Goal: Contribute content: Add original content to the website for others to see

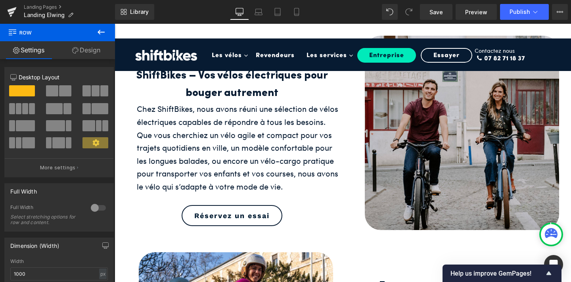
click at [244, 92] on div "0" at bounding box center [229, 110] width 47 height 48
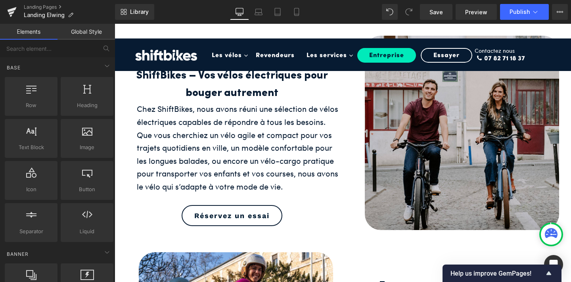
click at [244, 92] on div "0" at bounding box center [229, 110] width 47 height 48
click at [249, 92] on div "0" at bounding box center [229, 110] width 47 height 48
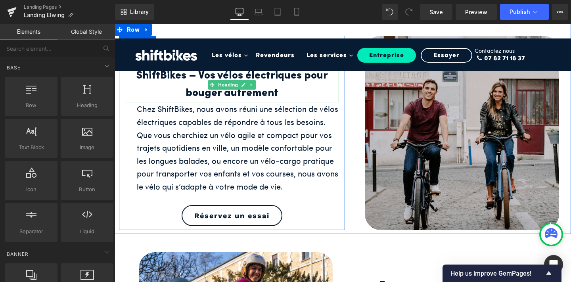
click at [265, 91] on h2 "ShiftBikes – Vos vélos électriques pour bouger autrement" at bounding box center [232, 84] width 214 height 35
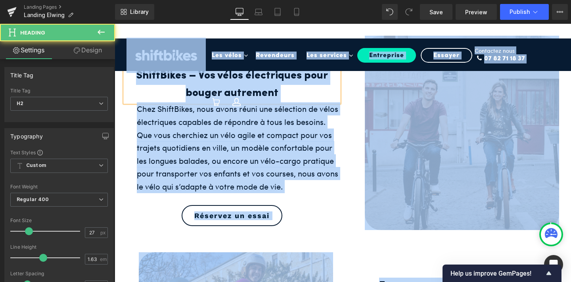
click at [265, 91] on h2 "ShiftBikes – Vos vélos électriques pour bouger autrement" at bounding box center [232, 84] width 214 height 35
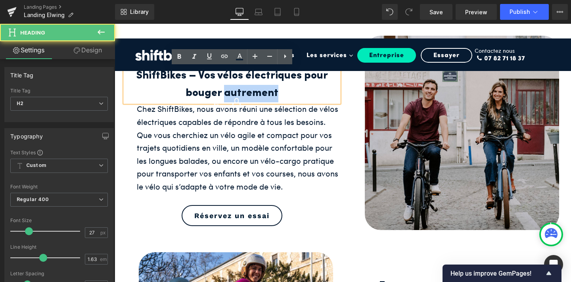
click at [265, 91] on h2 "ShiftBikes – Vos vélos électriques pour bouger autrement" at bounding box center [232, 84] width 214 height 35
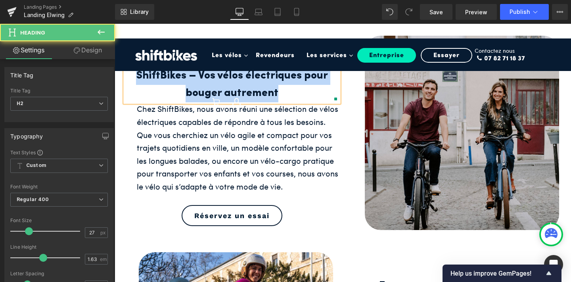
paste div
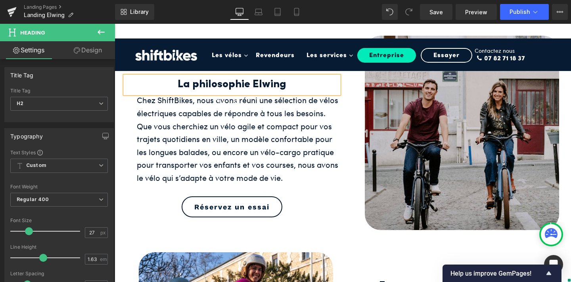
click at [229, 150] on div "Chez ShiftBikes, nous avons réuni une sélection de vélos électriques capables d…" at bounding box center [238, 138] width 202 height 90
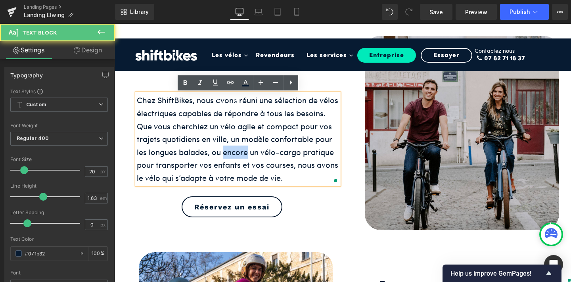
click at [229, 150] on div "Chez ShiftBikes, nous avons réuni une sélection de vélos électriques capables d…" at bounding box center [238, 138] width 202 height 90
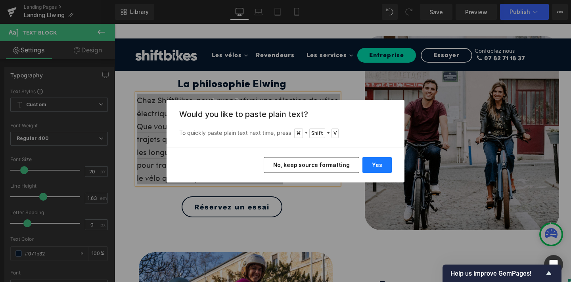
click at [385, 167] on button "Yes" at bounding box center [376, 165] width 29 height 16
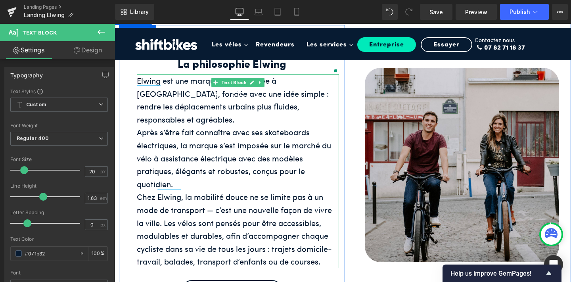
scroll to position [9, 0]
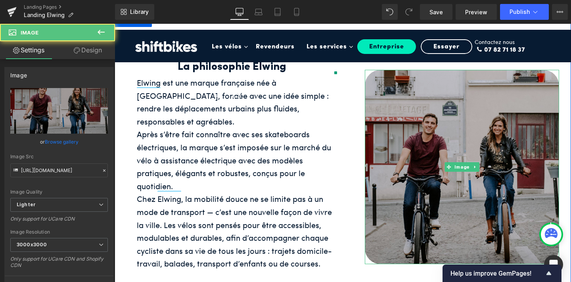
click at [403, 160] on img at bounding box center [461, 167] width 194 height 194
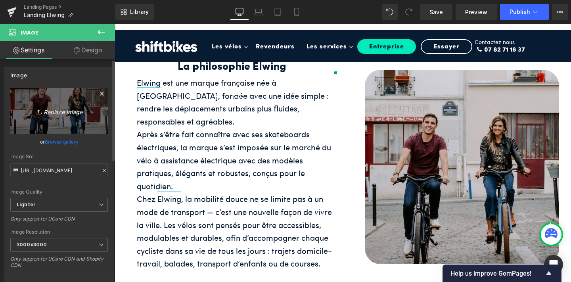
click at [48, 114] on icon "Replace Image" at bounding box center [58, 111] width 63 height 10
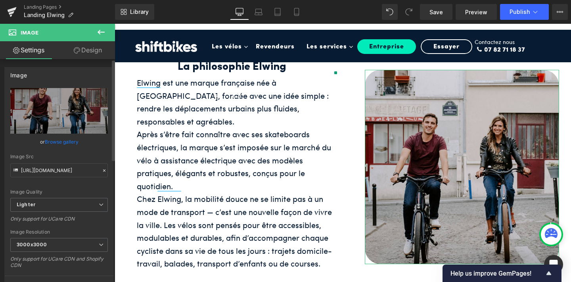
click at [53, 140] on link "Browse gallery" at bounding box center [62, 142] width 34 height 14
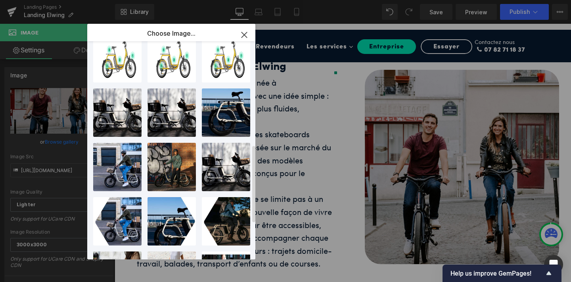
scroll to position [292, 0]
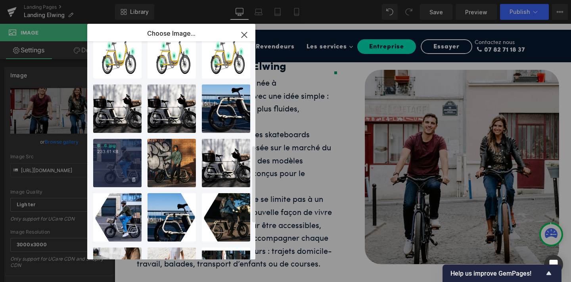
click at [121, 164] on div "6...6.jpg 233.61 KB" at bounding box center [117, 163] width 48 height 48
type input "[URL][DOMAIN_NAME]"
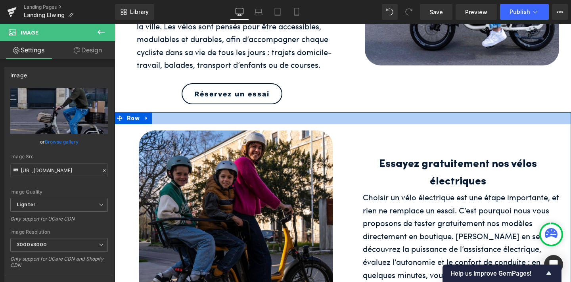
scroll to position [214, 0]
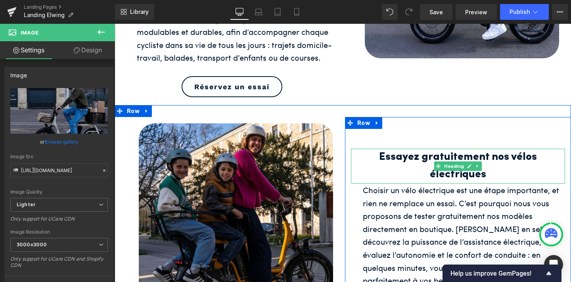
click at [402, 154] on h2 "Essayez gratuitement nos vélos électriques" at bounding box center [458, 166] width 214 height 35
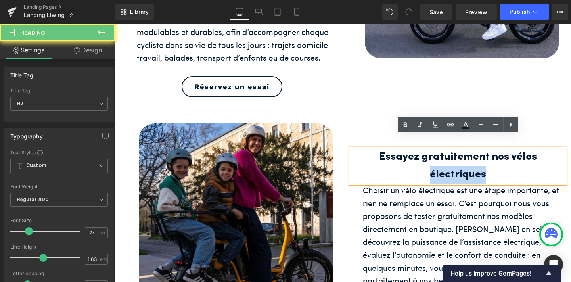
click at [402, 154] on h2 "Essayez gratuitement nos vélos électriques" at bounding box center [458, 166] width 214 height 35
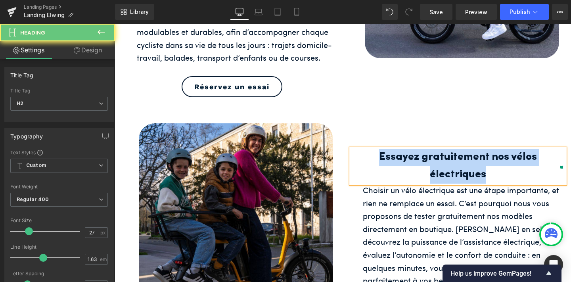
paste div
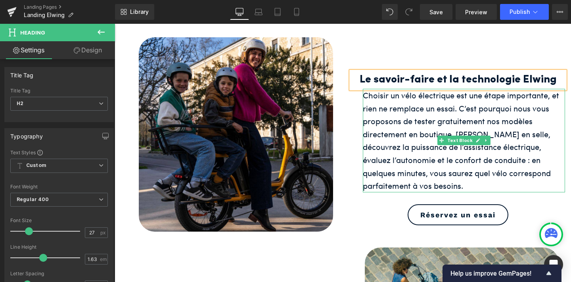
scroll to position [298, 0]
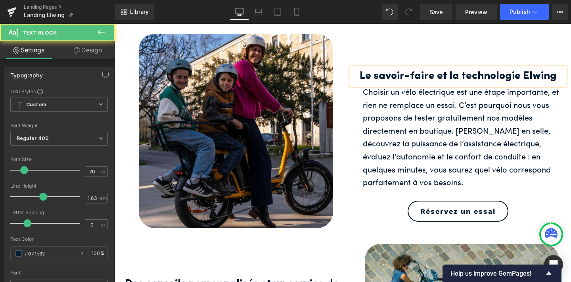
click at [463, 169] on div "Choisir un vélo électrique est une étape importante, et rien ne remplace un ess…" at bounding box center [464, 136] width 202 height 103
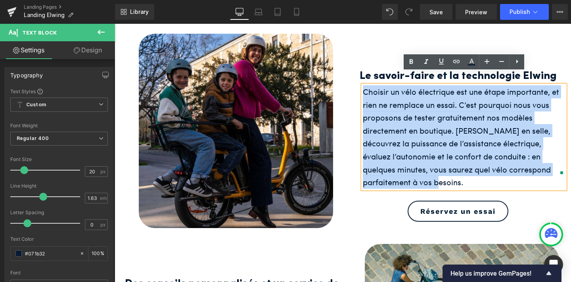
drag, startPoint x: 463, startPoint y: 169, endPoint x: 364, endPoint y: 80, distance: 133.0
click at [364, 85] on div "Choisir un vélo électrique est une étape importante, et rien ne remplace un ess…" at bounding box center [464, 136] width 202 height 103
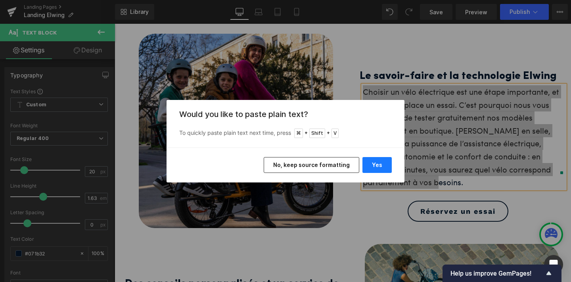
click at [382, 163] on button "Yes" at bounding box center [376, 165] width 29 height 16
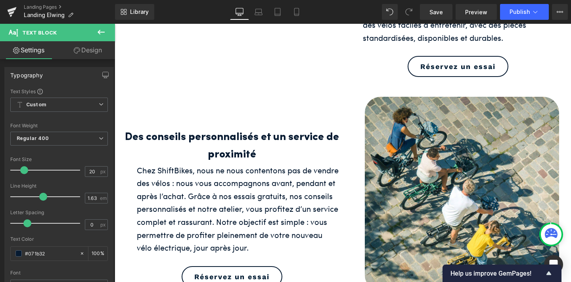
scroll to position [584, 0]
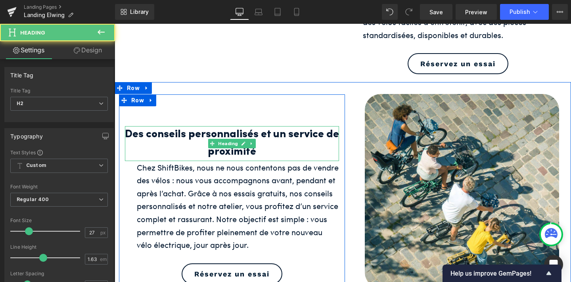
click at [238, 136] on h2 "Des conseils personnalisés et un service de proximité" at bounding box center [232, 143] width 214 height 35
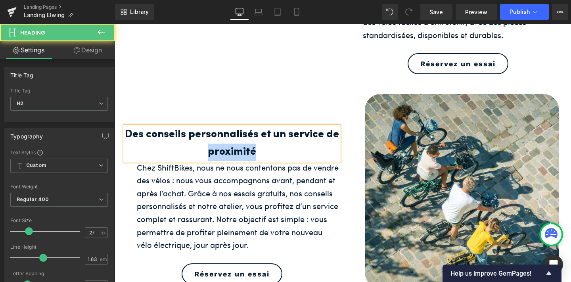
click at [238, 136] on h2 "Des conseils personnalisés et un service de proximité" at bounding box center [232, 143] width 214 height 35
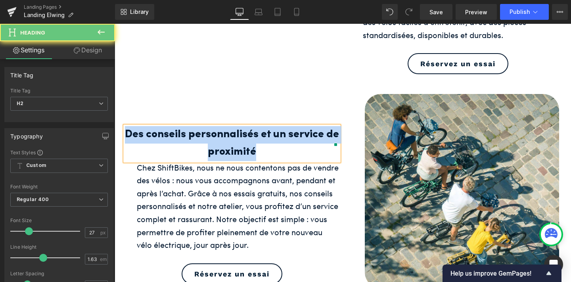
paste div
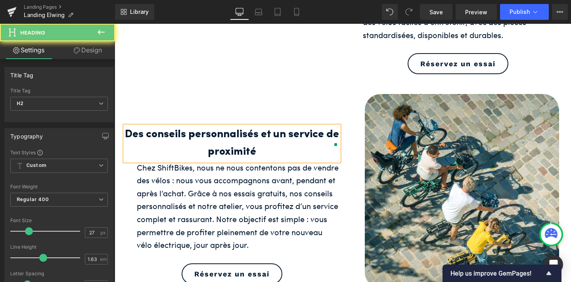
scroll to position [593, 0]
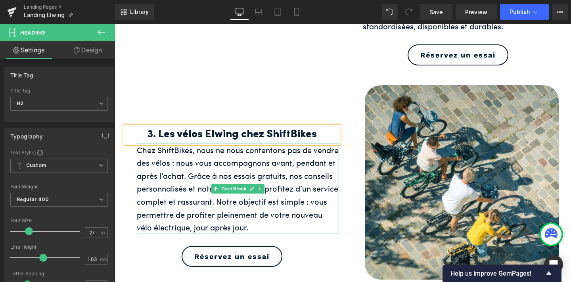
click at [294, 184] on div "Chez ShiftBikes, nous ne nous contentons pas de vendre des vélos : nous vous ac…" at bounding box center [238, 188] width 202 height 90
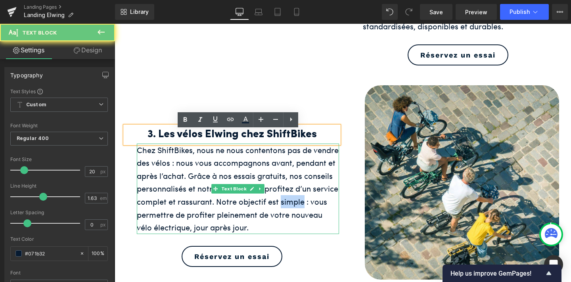
click at [294, 184] on div "Chez ShiftBikes, nous ne nous contentons pas de vendre des vélos : nous vous ac…" at bounding box center [238, 188] width 202 height 90
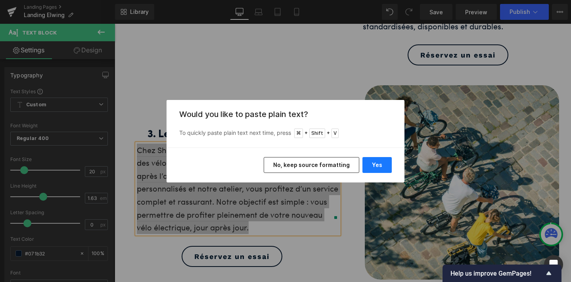
click at [380, 164] on button "Yes" at bounding box center [376, 165] width 29 height 16
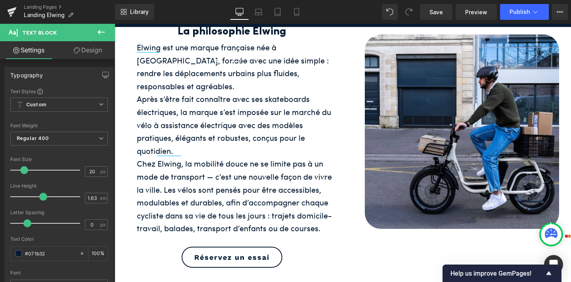
scroll to position [41, 0]
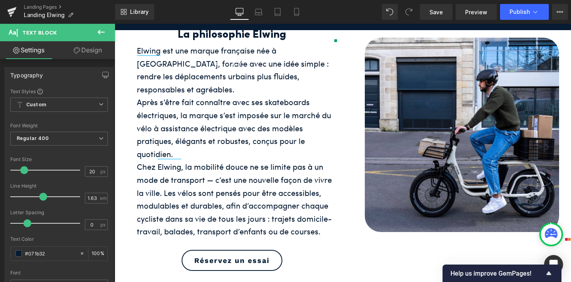
click at [275, 168] on div "Chez Elwing, la mobilité douce ne se limite pas à un mode de transport — c’est …" at bounding box center [238, 199] width 202 height 78
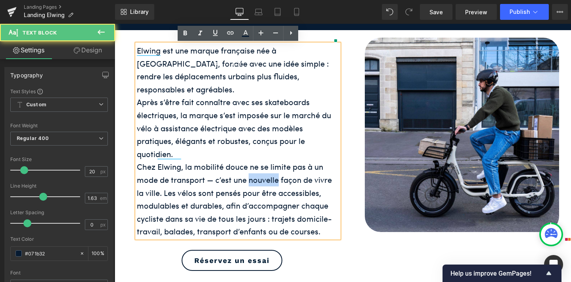
click at [275, 168] on div "Chez Elwing, la mobilité douce ne se limite pas à un mode de transport — c’est …" at bounding box center [238, 199] width 202 height 78
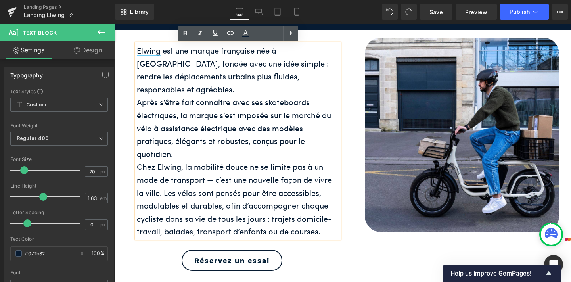
click at [275, 168] on div "Chez Elwing, la mobilité douce ne se limite pas à un mode de transport — c’est …" at bounding box center [238, 199] width 202 height 78
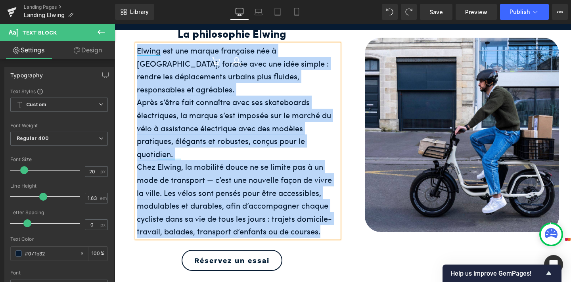
click at [275, 168] on div "Chez Elwing, la mobilité douce ne se limite pas à un mode de transport — c’est …" at bounding box center [238, 199] width 202 height 78
copy div "Elwing est une marque française née à [GEOGRAPHIC_DATA], fondée avec une idée s…"
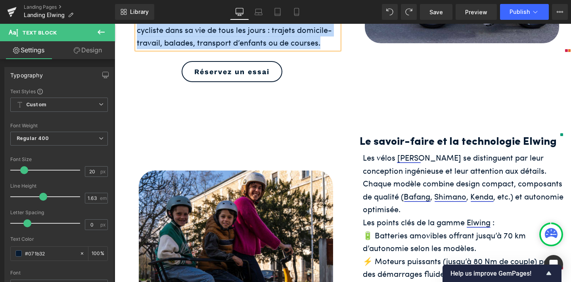
scroll to position [237, 0]
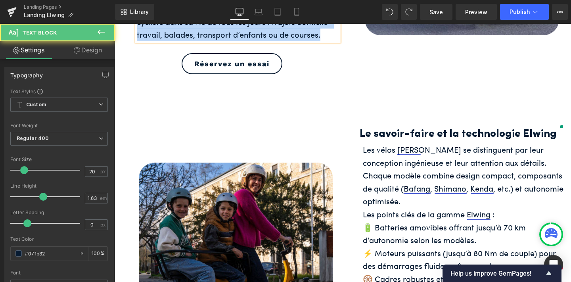
click at [417, 170] on div "Chaque modèle combine design compact, composants de qualité (Bafang, Shimano, K…" at bounding box center [464, 188] width 202 height 39
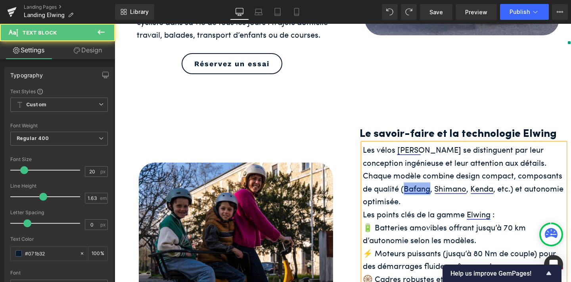
click at [417, 170] on div "Chaque modèle combine design compact, composants de qualité (Bafang, Shimano, K…" at bounding box center [464, 188] width 202 height 39
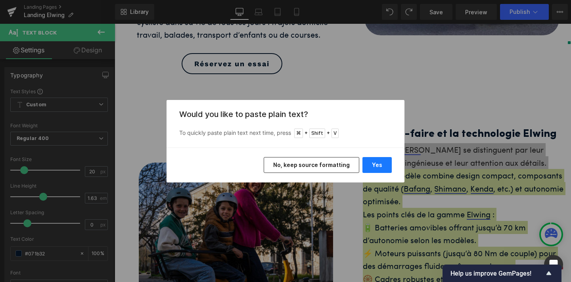
click at [376, 160] on button "Yes" at bounding box center [376, 165] width 29 height 16
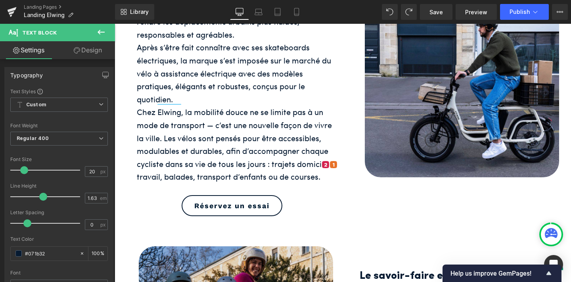
scroll to position [95, 0]
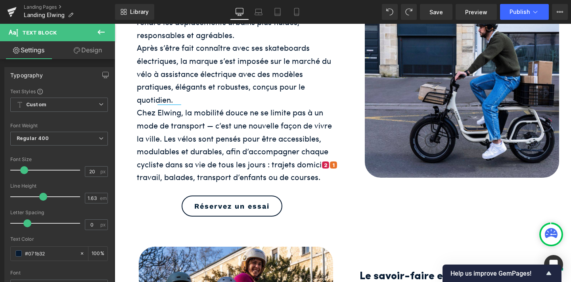
click at [255, 119] on div "Chez Elwing, la mobilité douce ne se limite pas à un mode de transport — c’est …" at bounding box center [238, 145] width 202 height 78
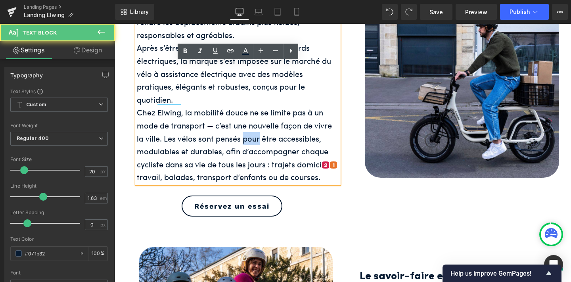
click at [255, 119] on div "Chez Elwing, la mobilité douce ne se limite pas à un mode de transport — c’est …" at bounding box center [238, 145] width 202 height 78
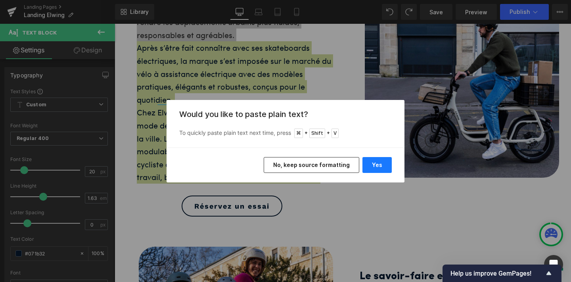
click at [364, 159] on button "Yes" at bounding box center [376, 165] width 29 height 16
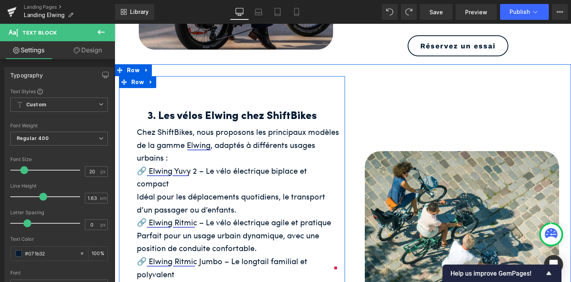
scroll to position [401, 0]
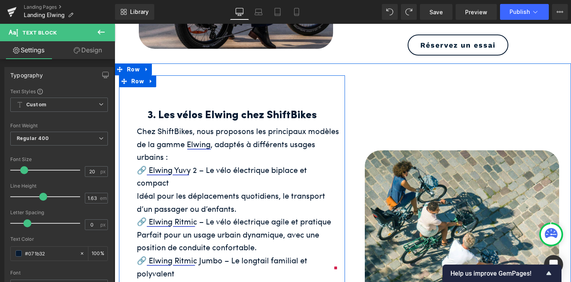
click at [227, 177] on div "🔗 Elwing Yuvy 2 – Le vélo électrique biplace et compact" at bounding box center [238, 176] width 202 height 26
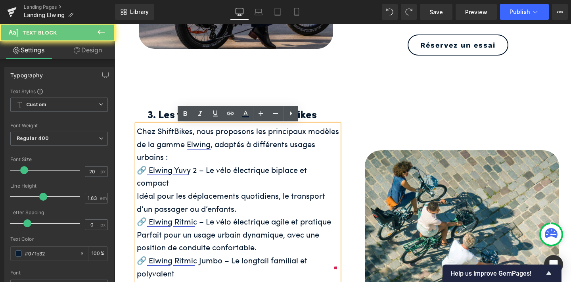
click at [227, 177] on div "🔗 Elwing Yuvy 2 – Le vélo électrique biplace et compact" at bounding box center [238, 176] width 202 height 26
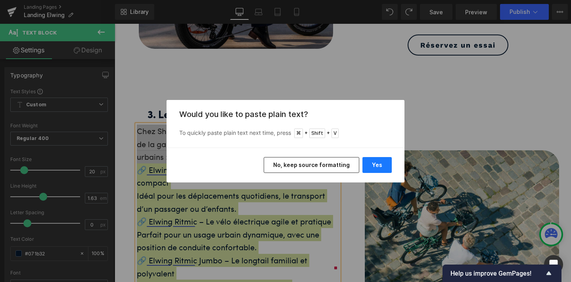
click at [378, 166] on button "Yes" at bounding box center [376, 165] width 29 height 16
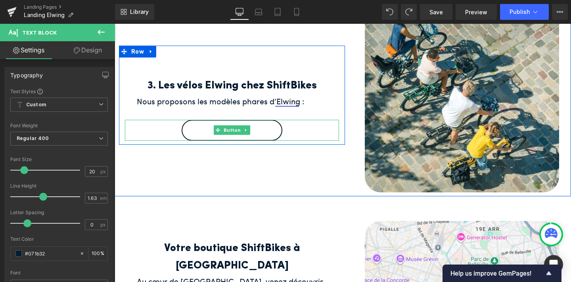
scroll to position [479, 0]
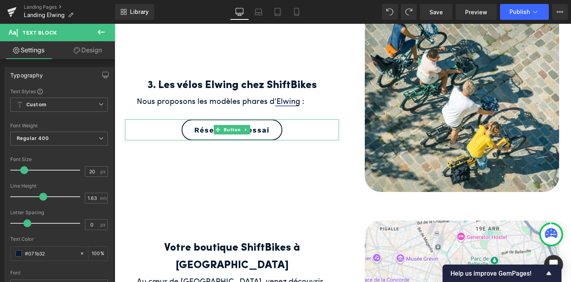
drag, startPoint x: 341, startPoint y: 229, endPoint x: 226, endPoint y: 206, distance: 116.9
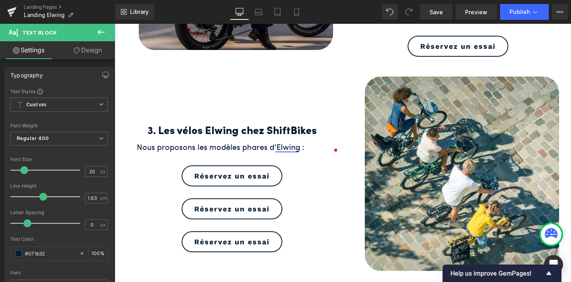
scroll to position [394, 0]
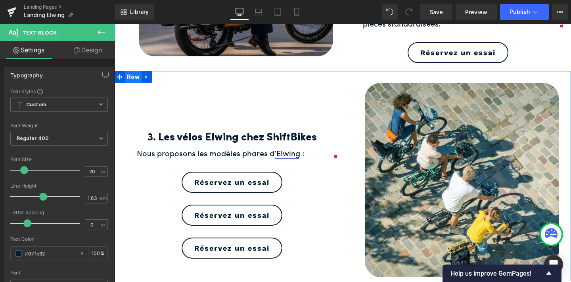
click at [134, 78] on span "Row" at bounding box center [133, 77] width 17 height 12
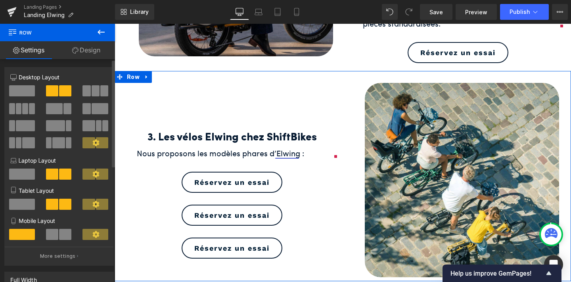
click at [26, 108] on span at bounding box center [25, 108] width 6 height 11
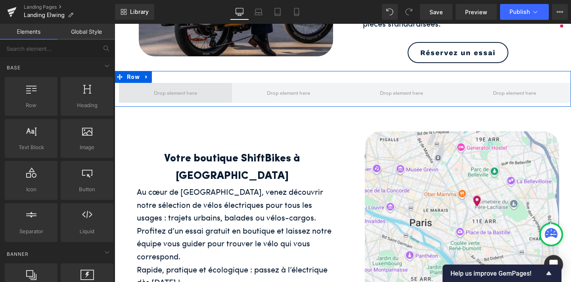
click at [187, 92] on span at bounding box center [175, 92] width 49 height 12
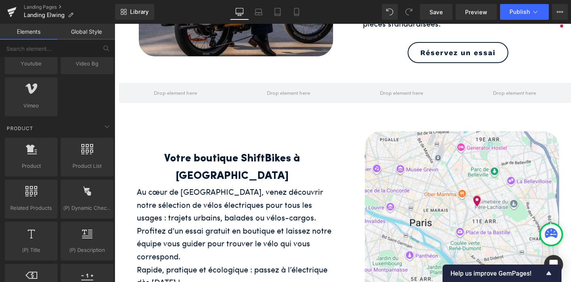
scroll to position [571, 0]
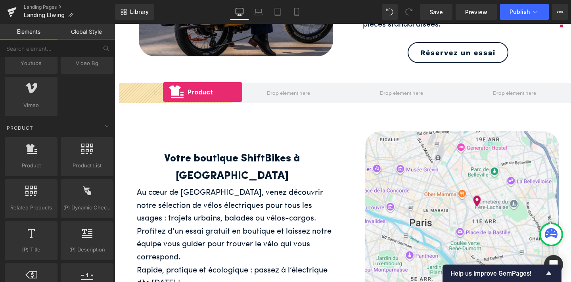
drag, startPoint x: 146, startPoint y: 189, endPoint x: 163, endPoint y: 92, distance: 98.5
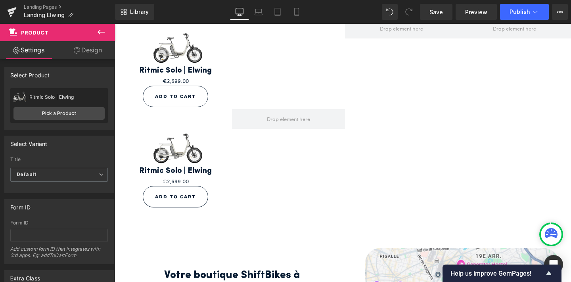
scroll to position [448, 0]
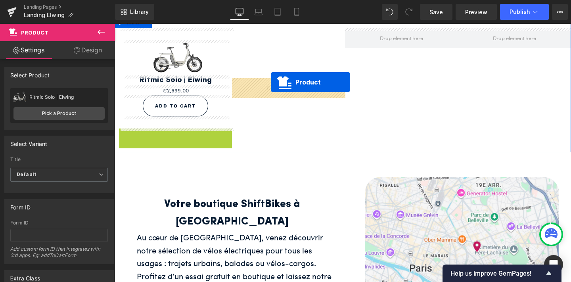
drag, startPoint x: 155, startPoint y: 132, endPoint x: 271, endPoint y: 82, distance: 126.2
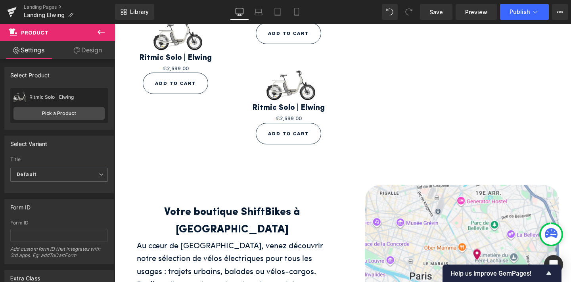
scroll to position [462, 0]
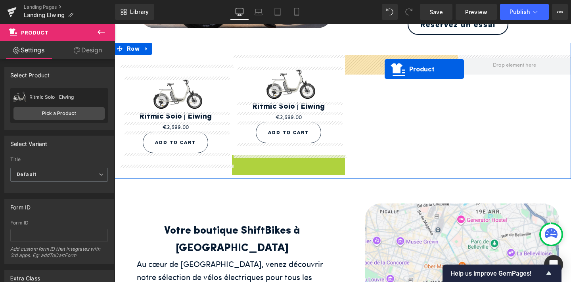
drag, startPoint x: 270, startPoint y: 118, endPoint x: 384, endPoint y: 69, distance: 124.1
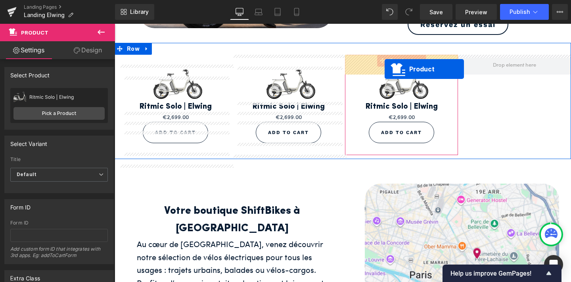
scroll to position [412, 0]
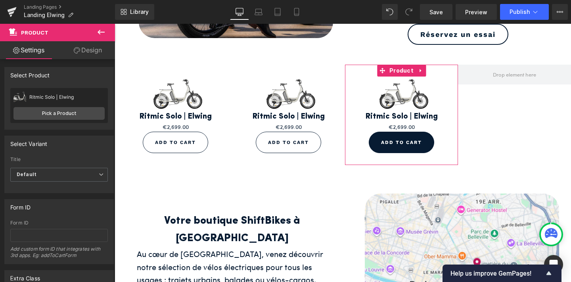
drag, startPoint x: 510, startPoint y: 165, endPoint x: 396, endPoint y: 141, distance: 116.9
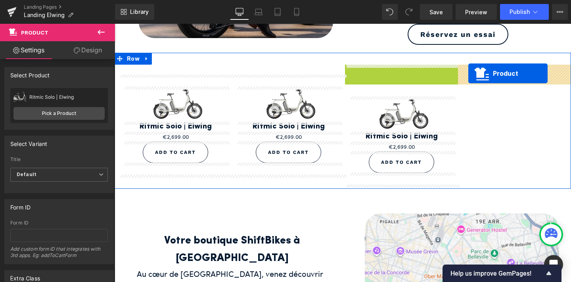
drag, startPoint x: 384, startPoint y: 69, endPoint x: 468, endPoint y: 73, distance: 84.1
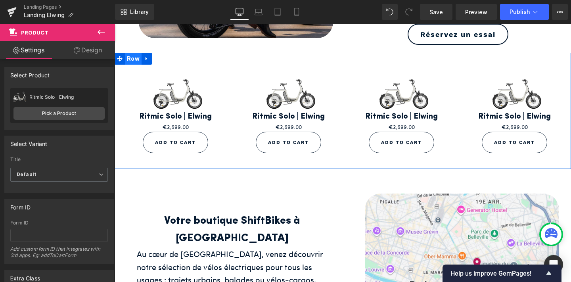
click at [135, 59] on span "Row" at bounding box center [133, 59] width 17 height 12
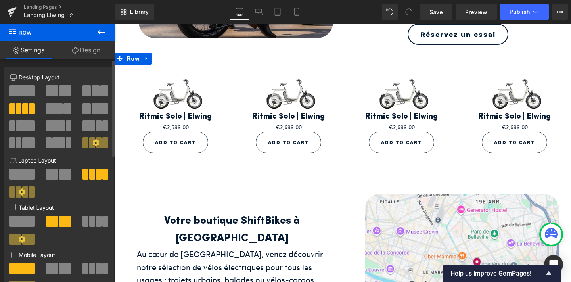
click at [64, 90] on span at bounding box center [65, 90] width 12 height 11
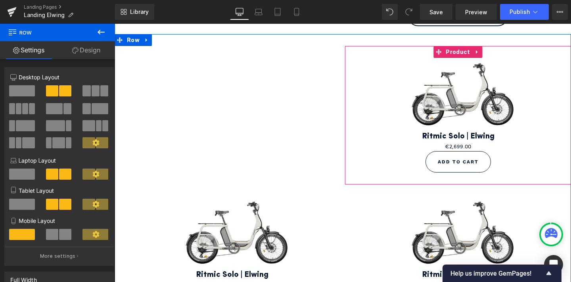
scroll to position [423, 0]
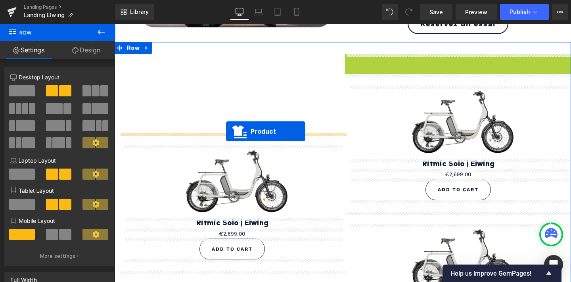
drag, startPoint x: 438, startPoint y: 52, endPoint x: 226, endPoint y: 131, distance: 226.4
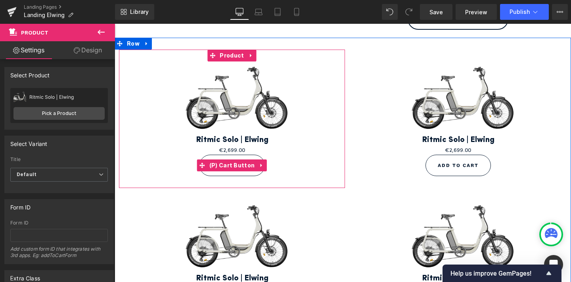
scroll to position [427, 0]
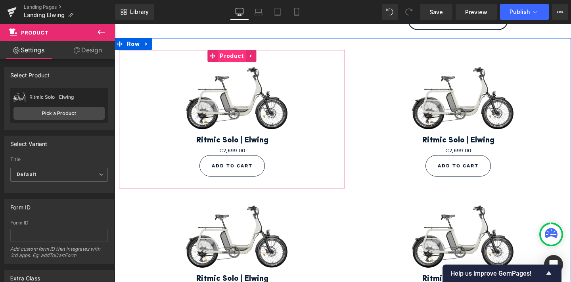
click at [232, 55] on span "Product" at bounding box center [232, 56] width 28 height 12
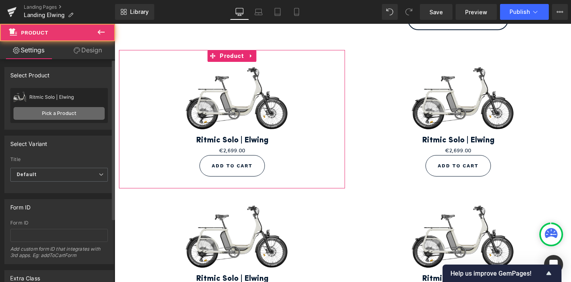
click at [76, 115] on link "Pick a Product" at bounding box center [58, 113] width 91 height 13
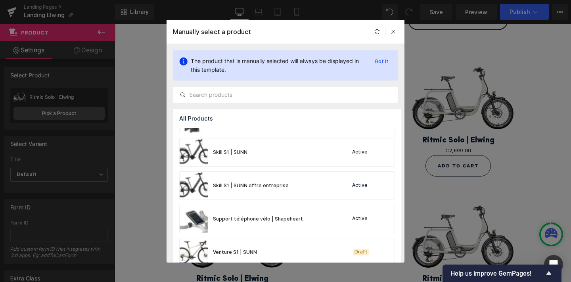
scroll to position [932, 0]
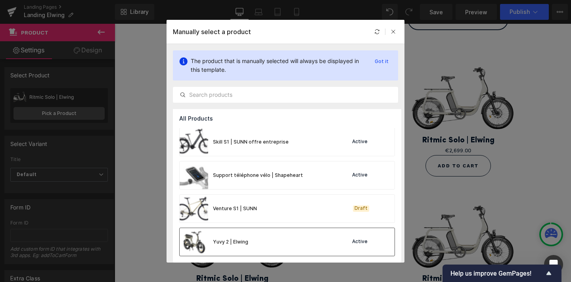
click at [250, 240] on div "Yuvy 2 | Elwing Active" at bounding box center [286, 242] width 215 height 28
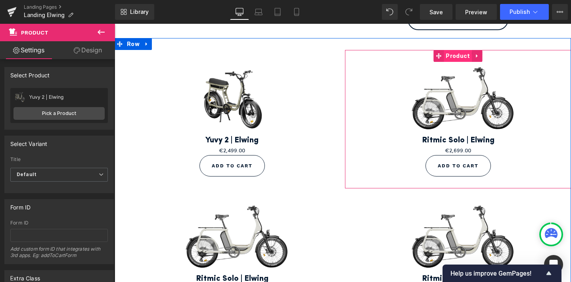
click at [452, 56] on span "Product" at bounding box center [457, 56] width 28 height 12
click at [452, 52] on span "Product" at bounding box center [457, 56] width 28 height 12
click at [454, 60] on span "Product" at bounding box center [457, 56] width 28 height 12
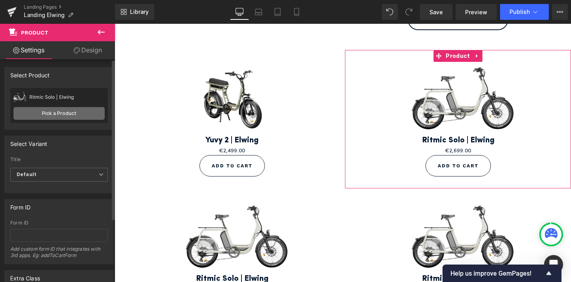
click at [28, 111] on link "Pick a Product" at bounding box center [58, 113] width 91 height 13
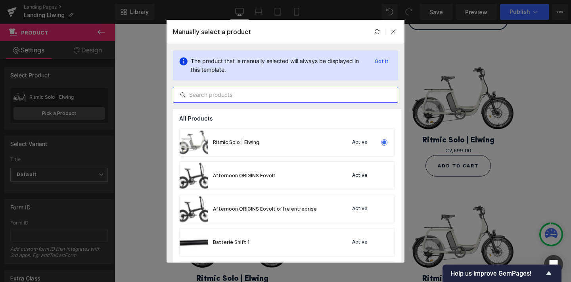
click at [230, 93] on input "text" at bounding box center [285, 95] width 224 height 10
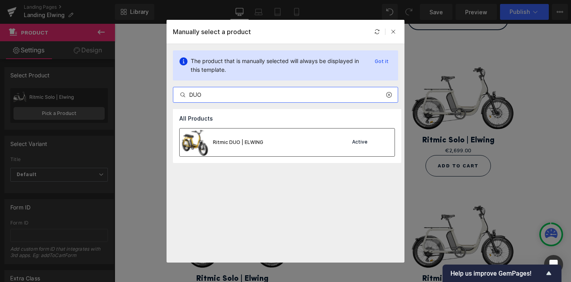
type input "DUO"
click at [235, 135] on div "Ritmic DUO | ELWING" at bounding box center [221, 142] width 84 height 28
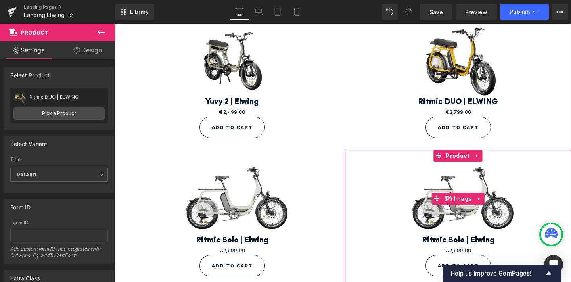
scroll to position [481, 0]
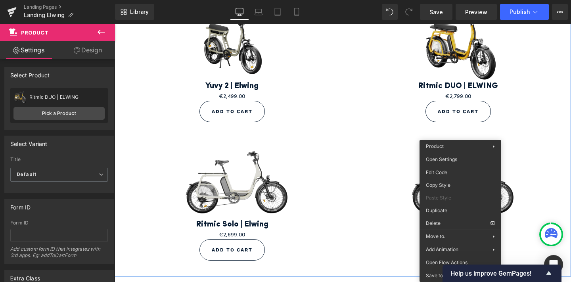
click at [453, 138] on span "Product" at bounding box center [457, 140] width 23 height 10
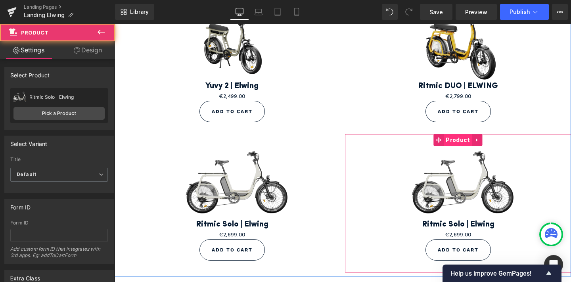
click at [455, 144] on span "Product" at bounding box center [457, 140] width 28 height 12
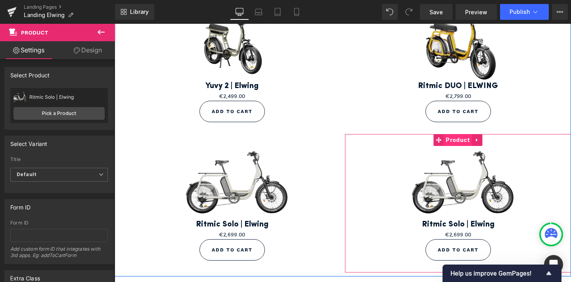
click at [455, 143] on span "Product" at bounding box center [457, 140] width 28 height 12
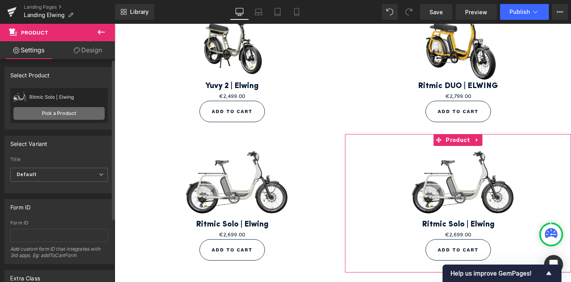
click at [84, 118] on link "Pick a Product" at bounding box center [58, 113] width 91 height 13
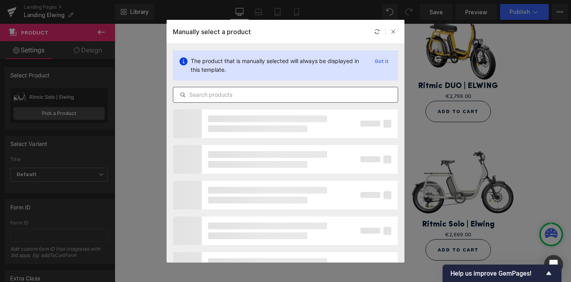
click at [242, 95] on input "text" at bounding box center [285, 95] width 224 height 10
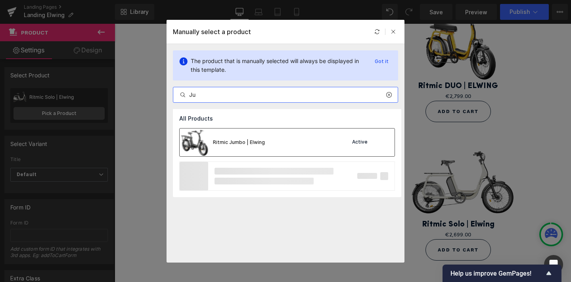
type input "Ju"
click at [248, 137] on div "Ritmic Jumbo | Elwing" at bounding box center [221, 142] width 85 height 28
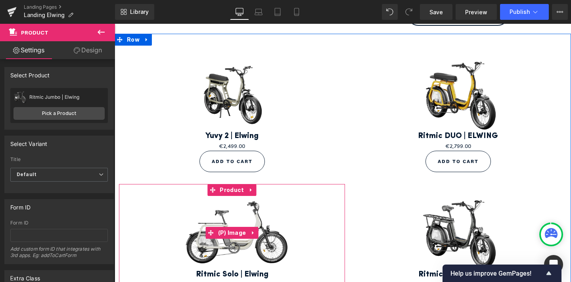
scroll to position [423, 0]
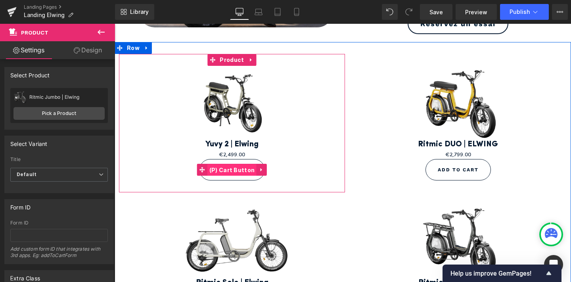
click at [235, 168] on span "(P) Cart Button" at bounding box center [232, 170] width 50 height 12
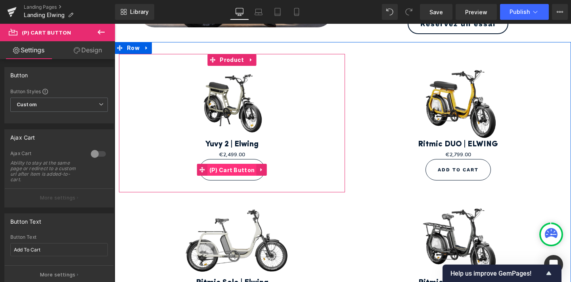
click at [232, 168] on span "(P) Cart Button" at bounding box center [232, 170] width 50 height 12
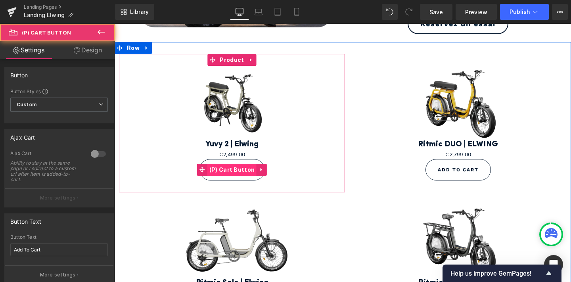
click at [232, 168] on span "(P) Cart Button" at bounding box center [232, 170] width 50 height 12
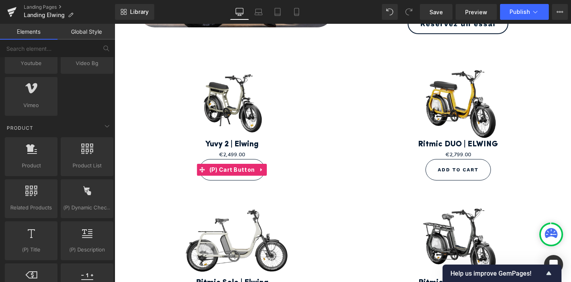
drag, startPoint x: 324, startPoint y: 245, endPoint x: 209, endPoint y: 221, distance: 117.3
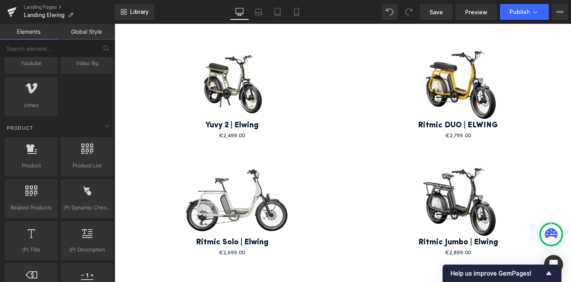
scroll to position [439, 0]
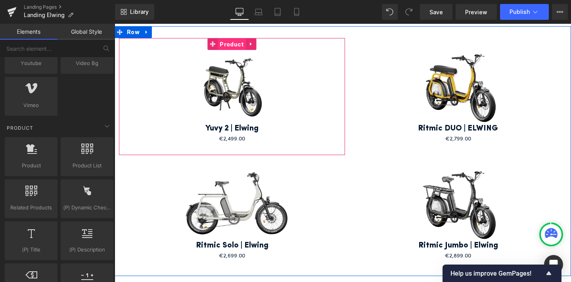
click at [231, 45] on span "Product" at bounding box center [232, 44] width 28 height 12
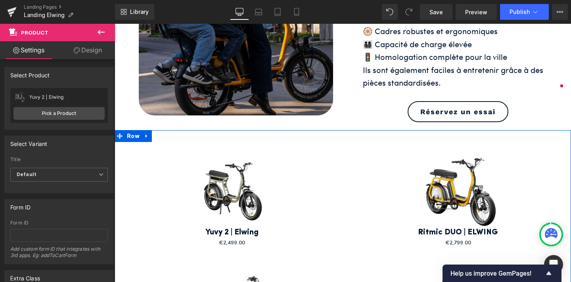
scroll to position [309, 0]
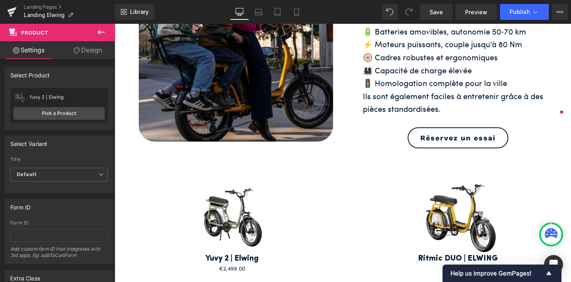
click at [101, 31] on icon at bounding box center [101, 32] width 10 height 10
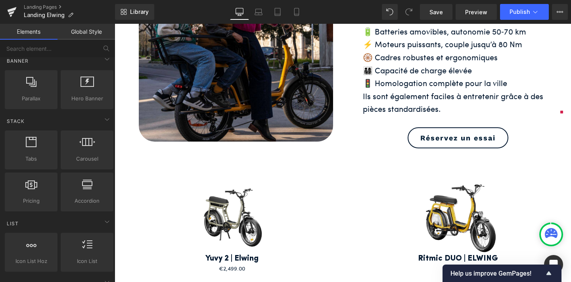
scroll to position [0, 0]
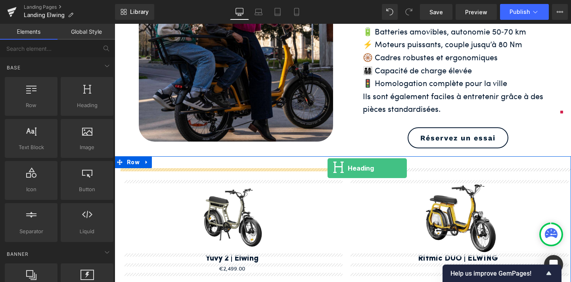
drag, startPoint x: 202, startPoint y: 118, endPoint x: 327, endPoint y: 168, distance: 134.8
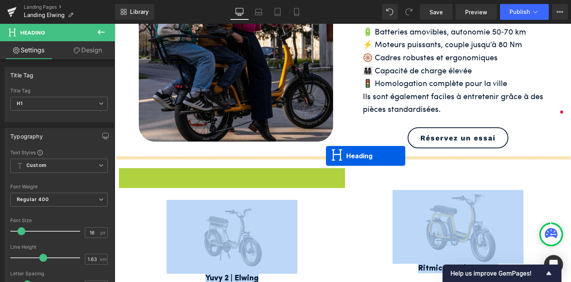
drag, startPoint x: 213, startPoint y: 174, endPoint x: 326, endPoint y: 156, distance: 114.0
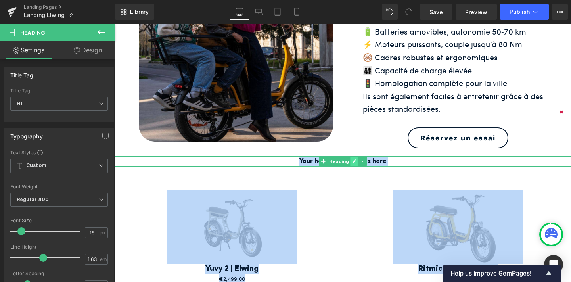
click at [352, 159] on icon at bounding box center [354, 161] width 4 height 5
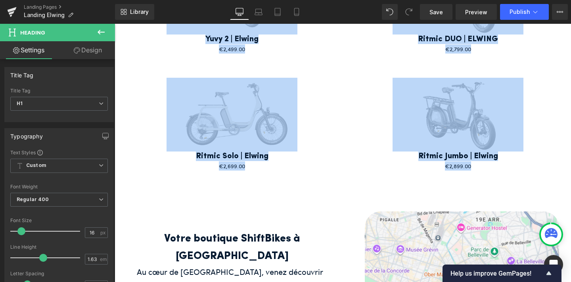
scroll to position [559, 0]
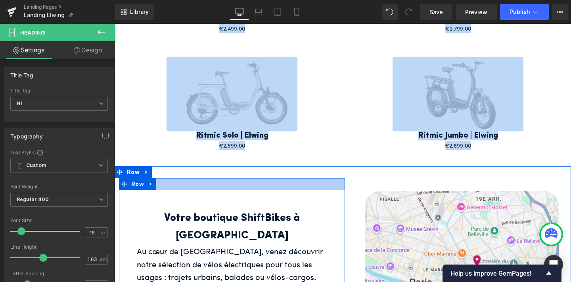
click at [322, 183] on div at bounding box center [232, 184] width 226 height 12
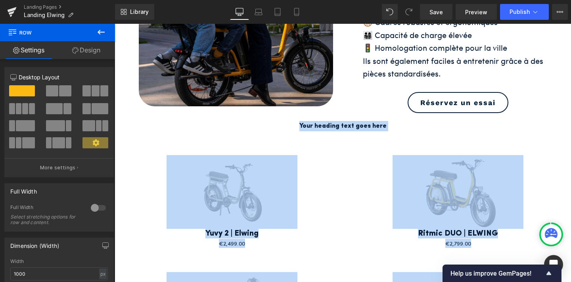
scroll to position [350, 0]
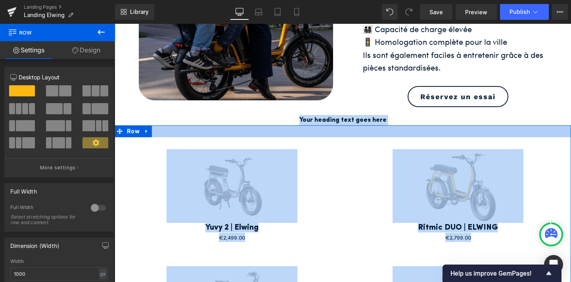
click at [336, 126] on div at bounding box center [342, 131] width 456 height 12
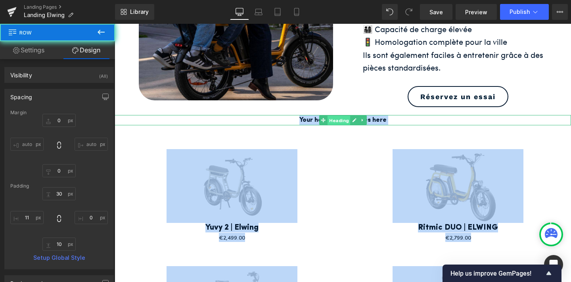
click at [338, 117] on span "Heading" at bounding box center [338, 121] width 23 height 10
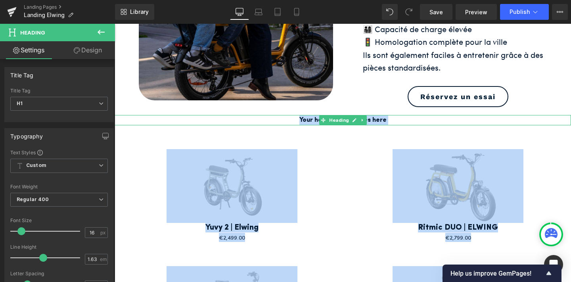
click at [392, 119] on h1 "Your heading text goes here" at bounding box center [342, 120] width 456 height 10
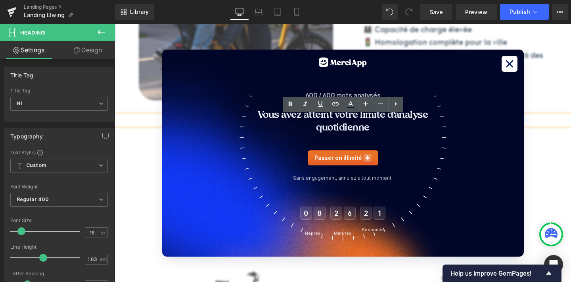
click at [507, 64] on icon at bounding box center [509, 64] width 12 height 12
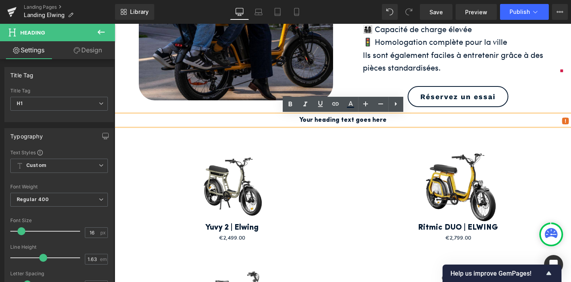
click at [385, 118] on h1 "Your heading text goes here" at bounding box center [342, 120] width 456 height 10
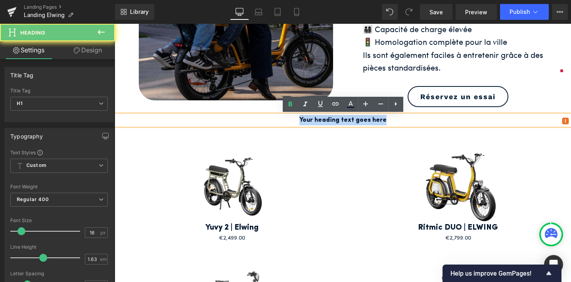
drag, startPoint x: 385, startPoint y: 118, endPoint x: 299, endPoint y: 115, distance: 86.8
click at [299, 115] on h1 "Your heading text goes here" at bounding box center [342, 120] width 456 height 10
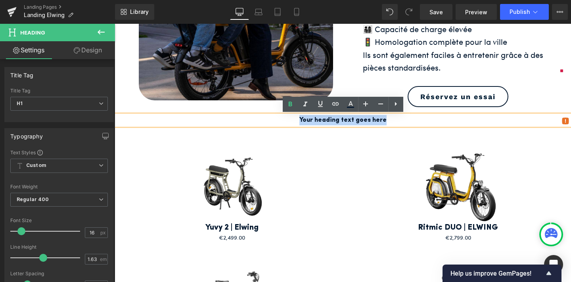
paste div
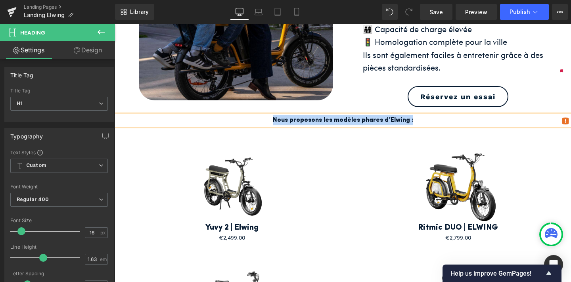
drag, startPoint x: 418, startPoint y: 118, endPoint x: 276, endPoint y: 120, distance: 141.8
click at [276, 120] on h1 "Nous proposons les modèles phares d’Elwing :" at bounding box center [342, 120] width 456 height 10
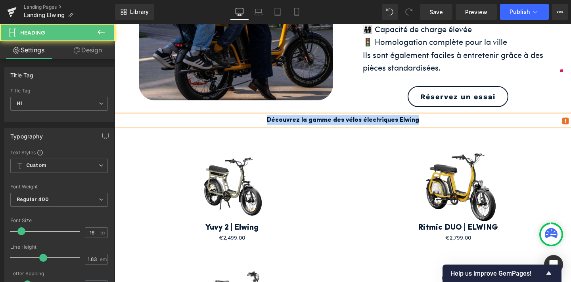
drag, startPoint x: 422, startPoint y: 120, endPoint x: 266, endPoint y: 123, distance: 155.3
click at [266, 123] on h1 "Découvrez la gamme des vélos électriques Elwing" at bounding box center [342, 120] width 456 height 10
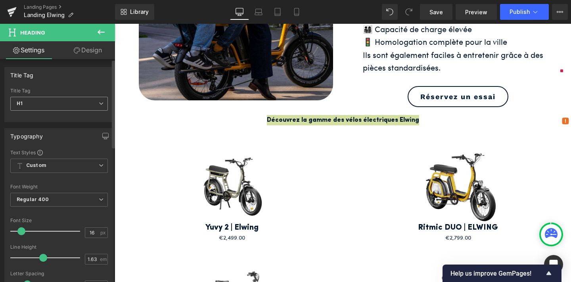
click at [36, 103] on span "H1" at bounding box center [58, 104] width 97 height 14
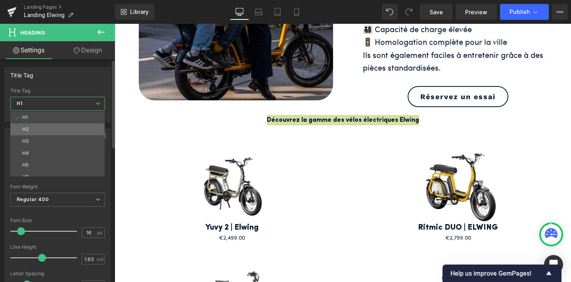
click at [36, 124] on li "H2" at bounding box center [59, 129] width 98 height 12
type input "100"
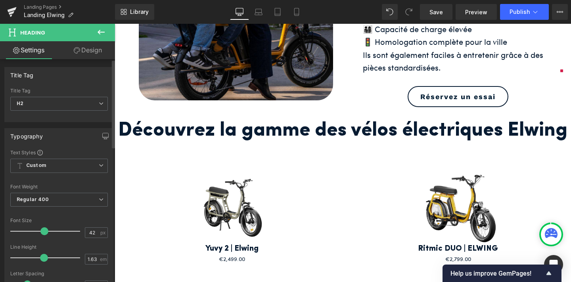
type input "39"
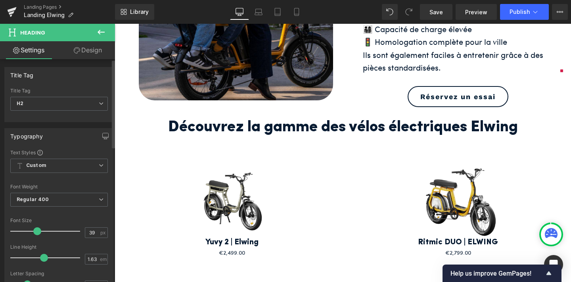
drag, startPoint x: 20, startPoint y: 227, endPoint x: 35, endPoint y: 224, distance: 15.3
click at [35, 224] on div at bounding box center [47, 231] width 66 height 16
click at [40, 199] on b "Regular 400" at bounding box center [33, 199] width 32 height 6
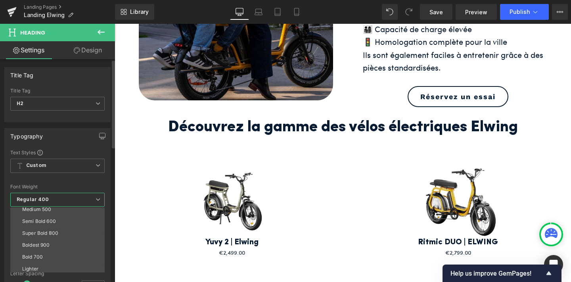
scroll to position [66, 0]
click at [41, 240] on div "Bold 700" at bounding box center [32, 243] width 21 height 6
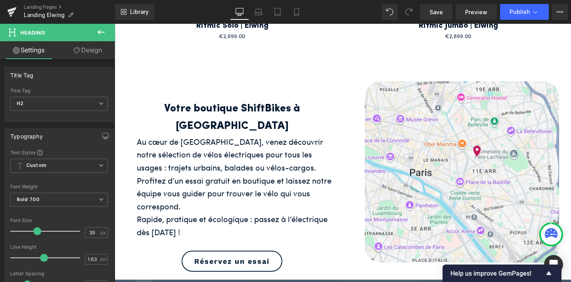
scroll to position [684, 0]
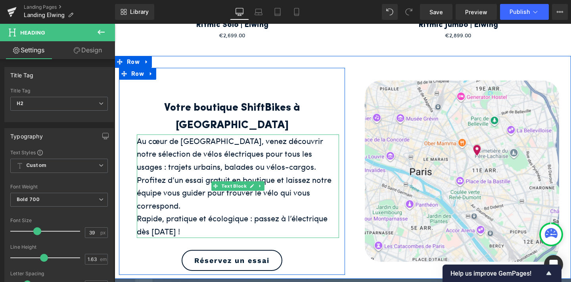
click at [223, 154] on div "Au cœur de [GEOGRAPHIC_DATA], venez découvrir notre sélection de vélos électriq…" at bounding box center [238, 185] width 202 height 103
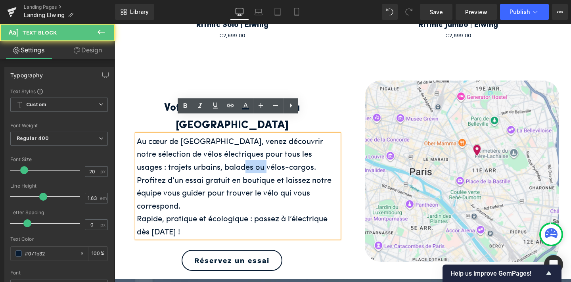
click at [223, 154] on div "Au cœur de [GEOGRAPHIC_DATA], venez découvrir notre sélection de vélos électriq…" at bounding box center [238, 185] width 202 height 103
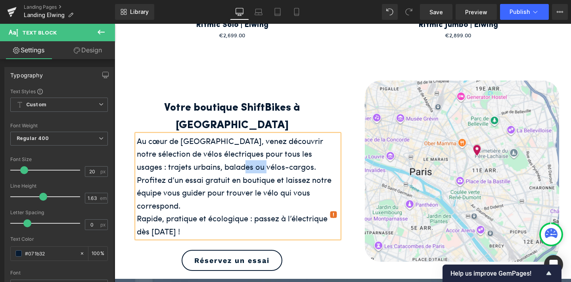
copy div "Au cœur de [GEOGRAPHIC_DATA], venez découvrir notre sélection de vélos électriq…"
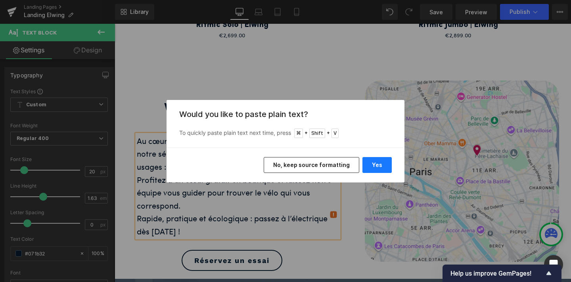
click at [380, 167] on button "Yes" at bounding box center [376, 165] width 29 height 16
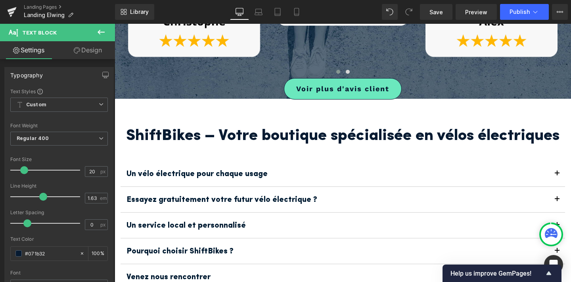
scroll to position [1122, 0]
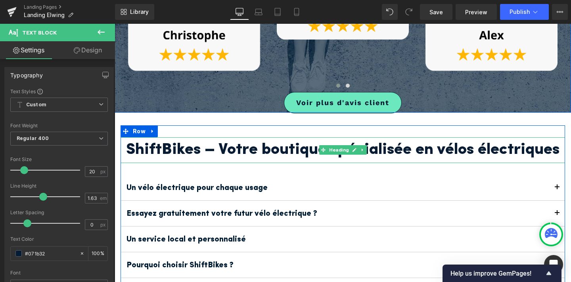
click at [280, 137] on h2 "ShiftBikes – Votre boutique spécialisée en vélos électriques" at bounding box center [342, 150] width 444 height 26
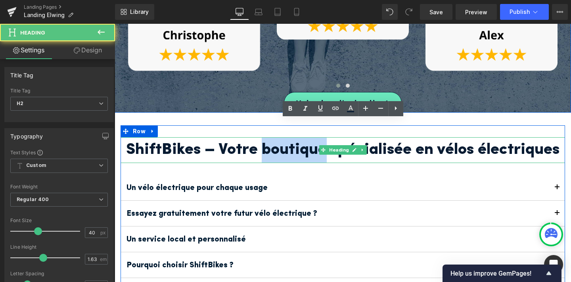
click at [280, 137] on h2 "ShiftBikes – Votre boutique spécialisée en vélos électriques" at bounding box center [342, 150] width 444 height 26
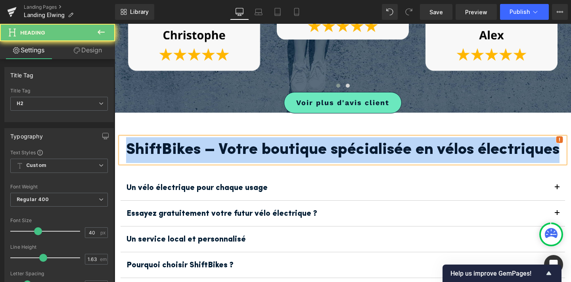
paste div
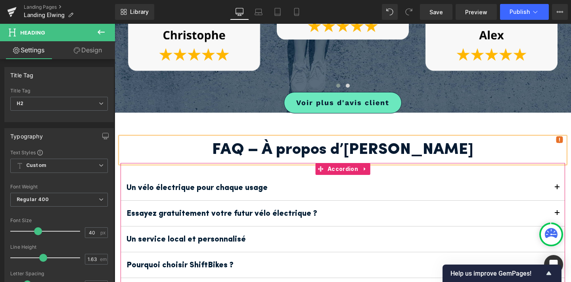
click at [253, 184] on b "Un vélo électrique pour chaque usage" at bounding box center [196, 188] width 141 height 8
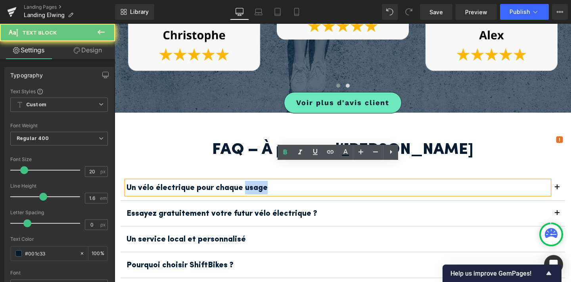
click at [253, 184] on b "Un vélo électrique pour chaque usage" at bounding box center [196, 188] width 141 height 8
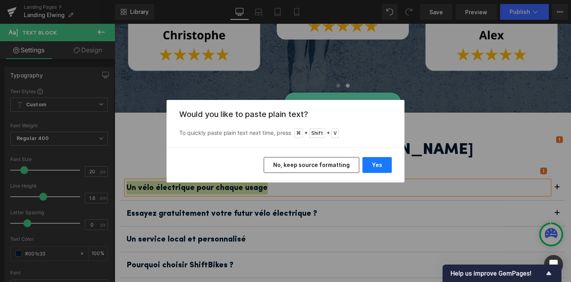
click at [378, 161] on button "Yes" at bounding box center [376, 165] width 29 height 16
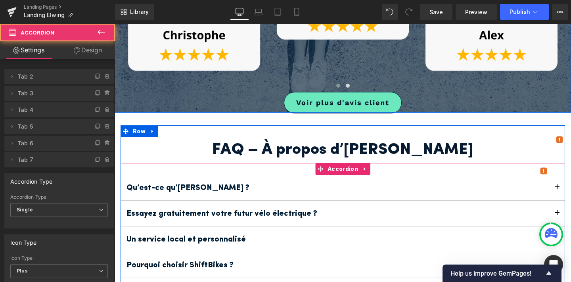
click at [556, 175] on button "button" at bounding box center [557, 187] width 16 height 25
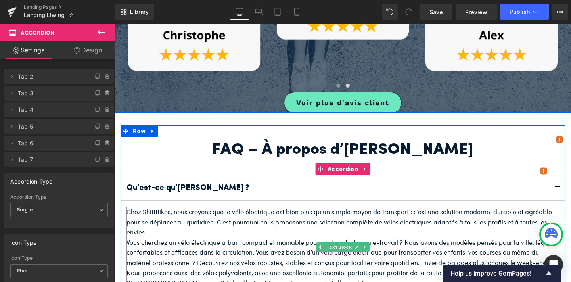
click at [234, 206] on p "Chez ShiftBikes, nous croyons que le vélo électrique est bien plus qu’un simple…" at bounding box center [342, 221] width 432 height 31
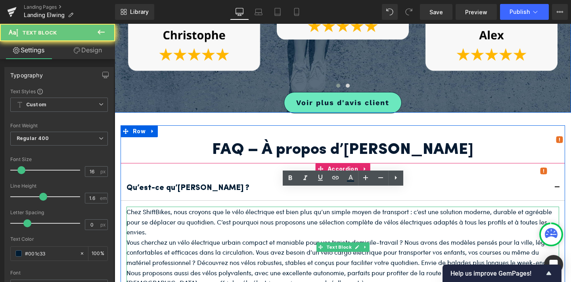
click at [234, 206] on p "Chez ShiftBikes, nous croyons que le vélo électrique est bien plus qu’un simple…" at bounding box center [342, 221] width 432 height 31
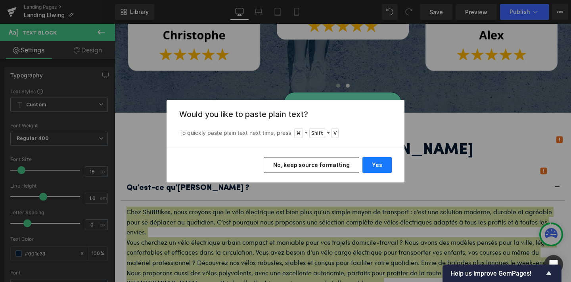
click at [372, 160] on button "Yes" at bounding box center [376, 165] width 29 height 16
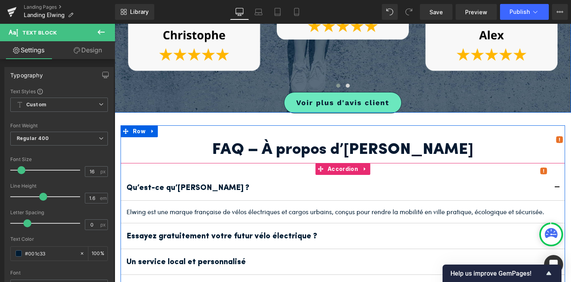
click at [557, 189] on span "button" at bounding box center [557, 189] width 0 height 0
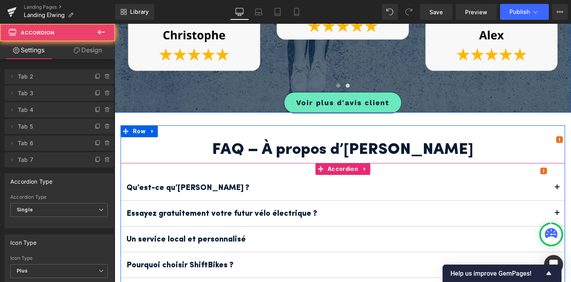
click at [555, 200] on button "button" at bounding box center [557, 212] width 16 height 25
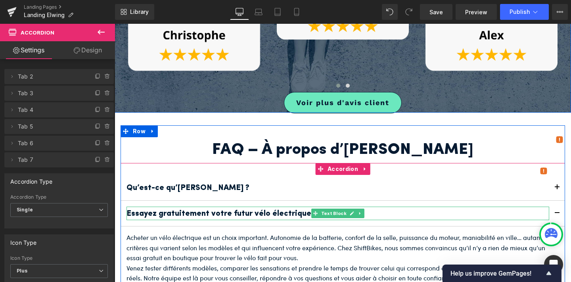
click at [305, 210] on b "Essayez gratuitement votre futur vélo électrique ?" at bounding box center [221, 214] width 191 height 8
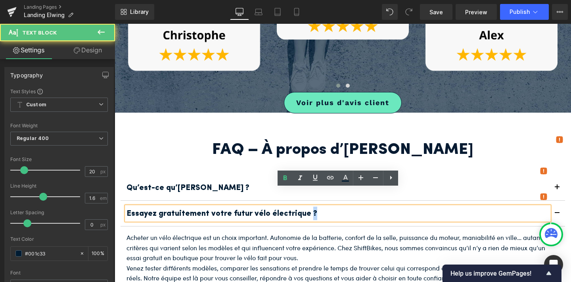
click at [305, 210] on b "Essayez gratuitement votre futur vélo électrique ?" at bounding box center [221, 214] width 191 height 8
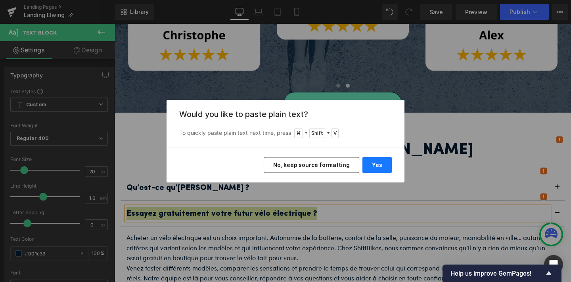
click at [374, 166] on button "Yes" at bounding box center [376, 165] width 29 height 16
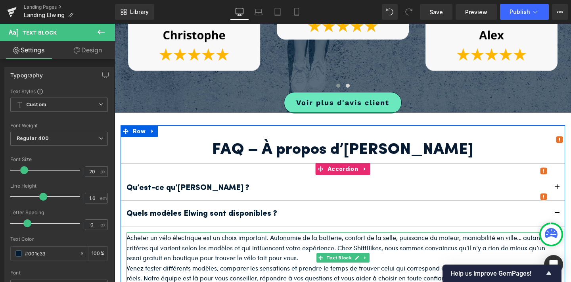
click at [345, 232] on p "Acheter un vélo électrique est un choix important. Autonomie de la batterie, co…" at bounding box center [342, 247] width 432 height 31
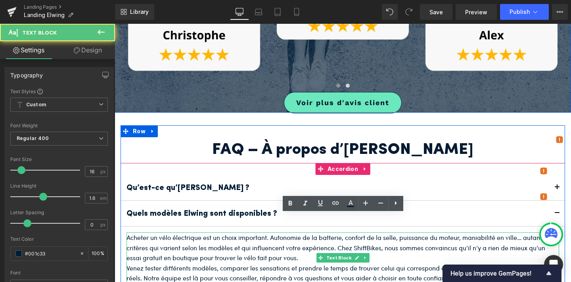
click at [345, 232] on p "Acheter un vélo électrique est un choix important. Autonomie de la batterie, co…" at bounding box center [342, 247] width 432 height 31
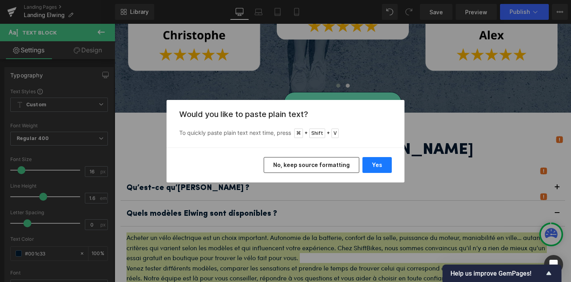
click at [380, 167] on button "Yes" at bounding box center [376, 165] width 29 height 16
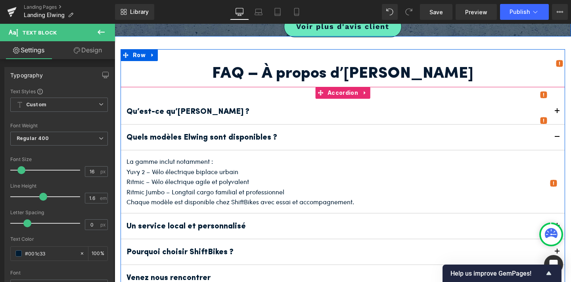
scroll to position [1198, 0]
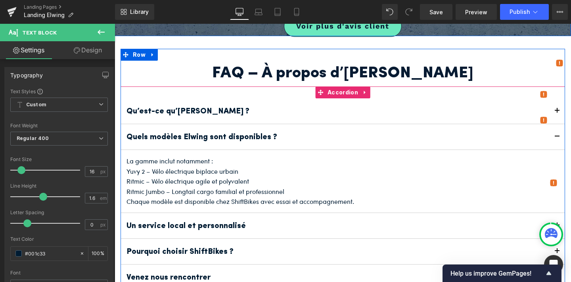
click at [557, 227] on span "button" at bounding box center [557, 227] width 0 height 0
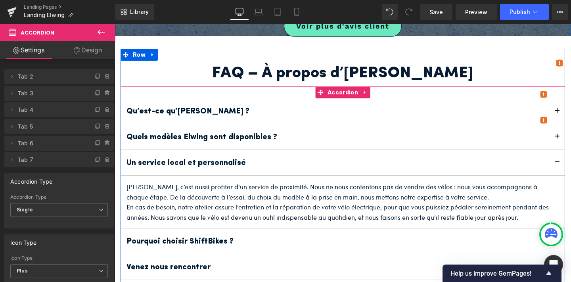
click at [206, 159] on b "Un service local et personnalisé" at bounding box center [185, 163] width 119 height 8
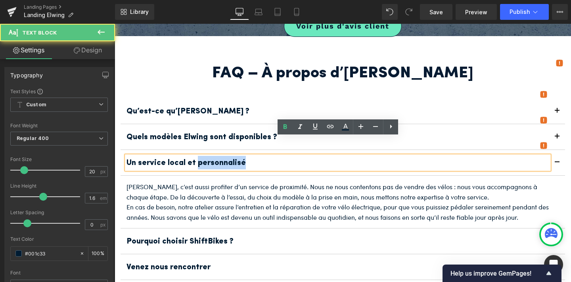
click at [206, 159] on b "Un service local et personnalisé" at bounding box center [185, 163] width 119 height 8
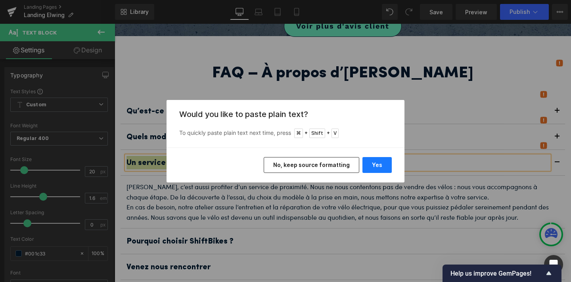
click at [372, 168] on button "Yes" at bounding box center [376, 165] width 29 height 16
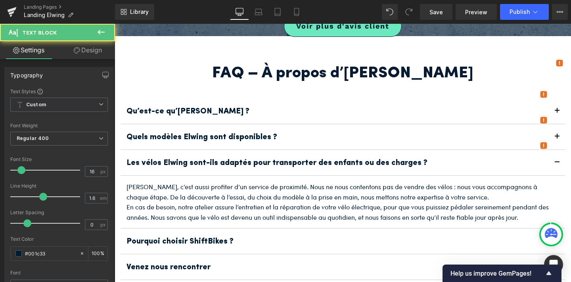
click at [267, 202] on p "En cas de besoin, notre atelier assure l’entretien et la réparation de votre vé…" at bounding box center [342, 212] width 432 height 20
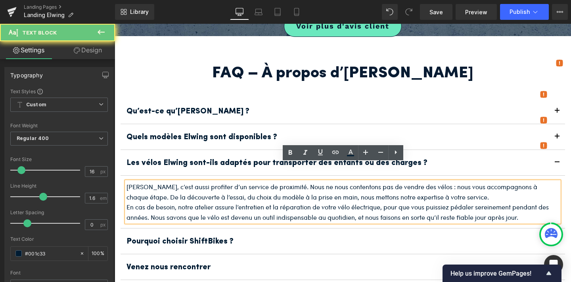
click at [267, 202] on p "En cas de besoin, notre atelier assure l’entretien et la réparation de votre vé…" at bounding box center [342, 212] width 432 height 20
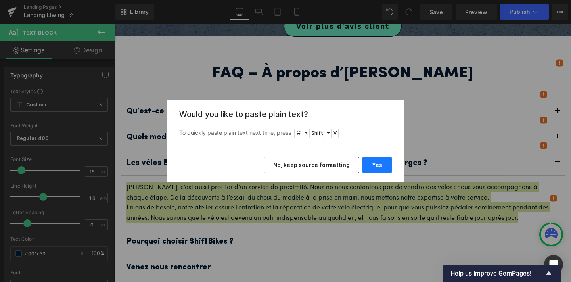
click at [370, 170] on button "Yes" at bounding box center [376, 165] width 29 height 16
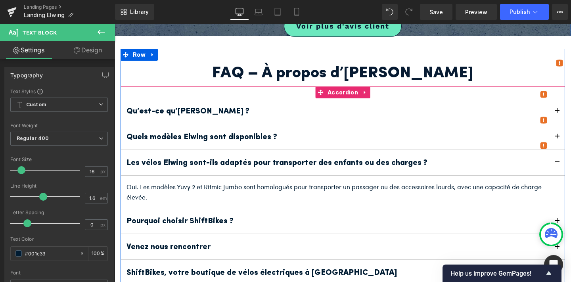
click at [557, 223] on span "button" at bounding box center [557, 223] width 0 height 0
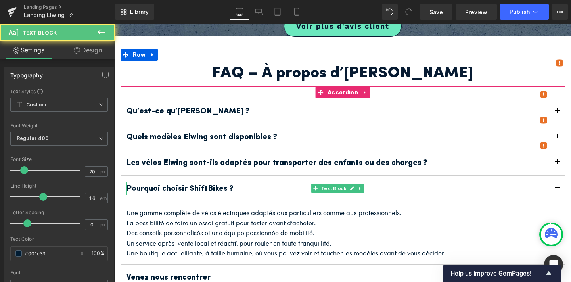
click at [279, 181] on p "Pourquoi choisir ShiftBikes ?" at bounding box center [337, 187] width 422 height 13
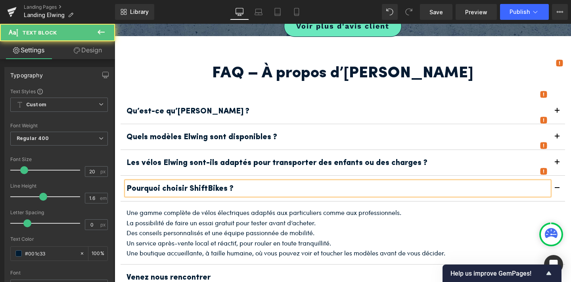
click at [279, 181] on p "Pourquoi choisir ShiftBikes ?" at bounding box center [337, 187] width 422 height 13
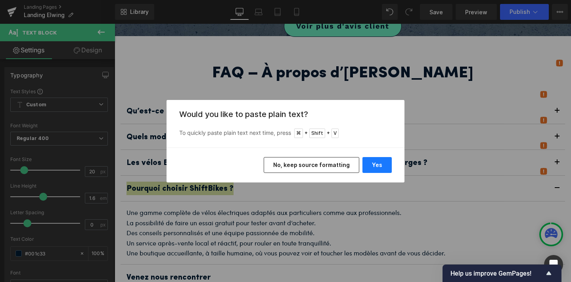
click at [367, 168] on button "Yes" at bounding box center [376, 165] width 29 height 16
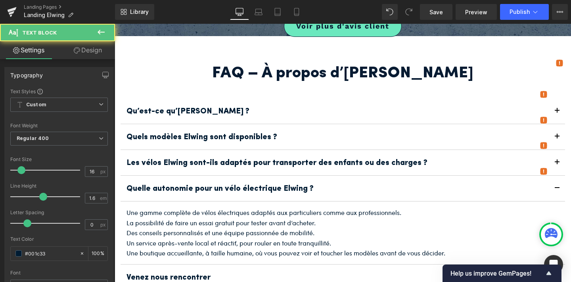
click at [282, 218] on p "La possibilité de faire un essai gratuit pour tester avant d’acheter." at bounding box center [342, 223] width 432 height 10
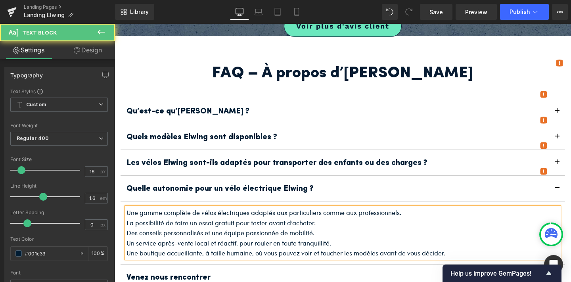
click at [282, 218] on p "La possibilité de faire un essai gratuit pour tester avant d’acheter." at bounding box center [342, 223] width 432 height 10
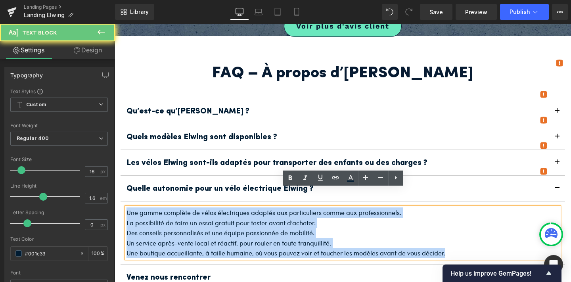
click at [282, 218] on p "La possibilité de faire un essai gratuit pour tester avant d’acheter." at bounding box center [342, 223] width 432 height 10
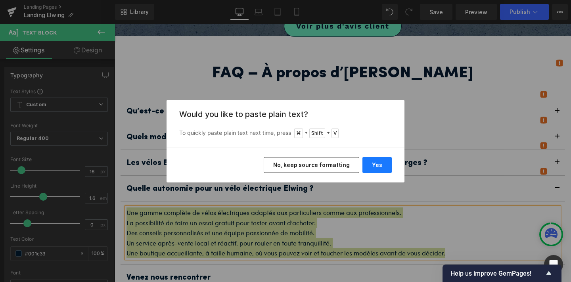
click at [378, 168] on button "Yes" at bounding box center [376, 165] width 29 height 16
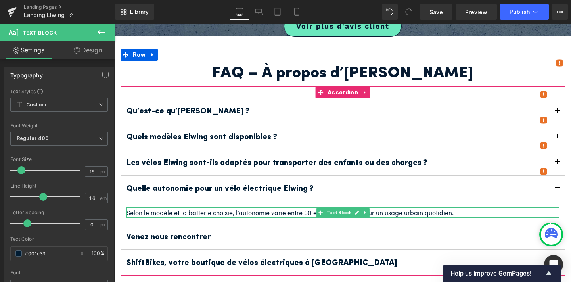
click at [308, 207] on p "Selon le modèle et la batterie choisie, l’autonomie varie entre 50 et 70 km, id…" at bounding box center [342, 212] width 432 height 10
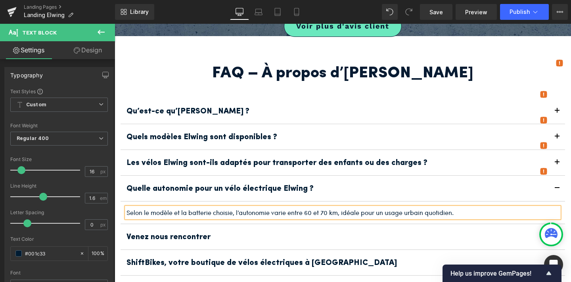
click at [324, 207] on p "Selon le modèle et la batterie choisie, l’autonomie varie entre 60 et 70 km, id…" at bounding box center [342, 212] width 432 height 10
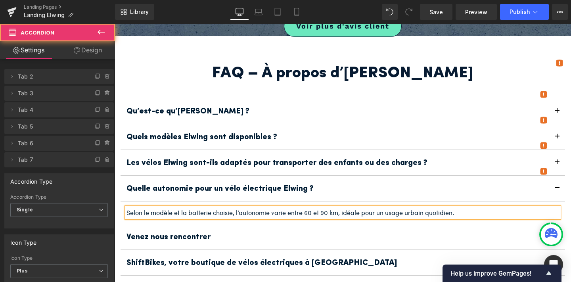
click at [554, 224] on button "button" at bounding box center [557, 236] width 16 height 25
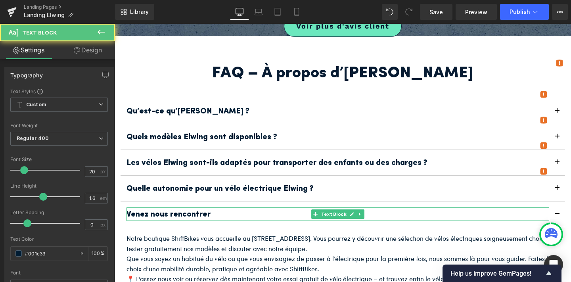
click at [237, 207] on p "Venez nous rencontrer" at bounding box center [337, 213] width 422 height 13
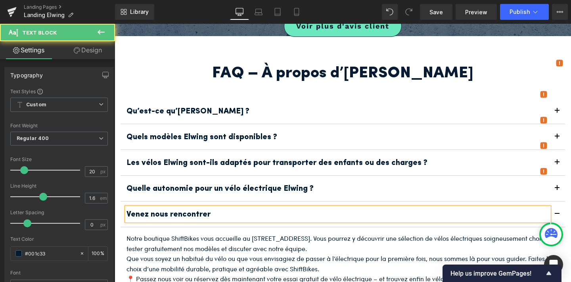
click at [237, 207] on p "Venez nous rencontrer" at bounding box center [337, 213] width 422 height 13
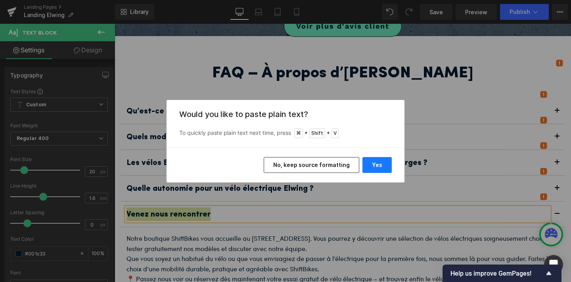
click at [380, 166] on button "Yes" at bounding box center [376, 165] width 29 height 16
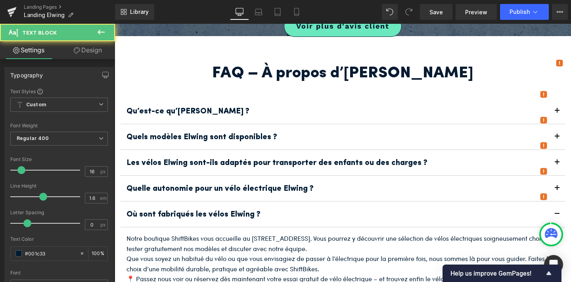
click at [237, 233] on p "Notre boutique ShiftBikes vous accueille au [STREET_ADDRESS]. Vous pourrez y dé…" at bounding box center [342, 243] width 432 height 20
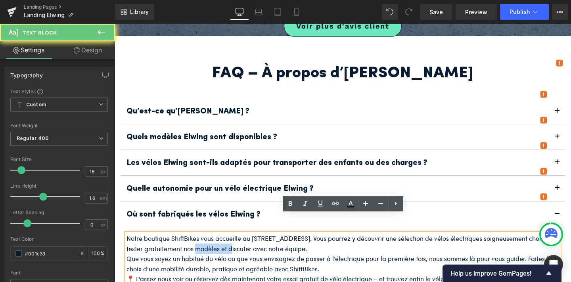
click at [237, 233] on p "Notre boutique ShiftBikes vous accueille au [STREET_ADDRESS]. Vous pourrez y dé…" at bounding box center [342, 243] width 432 height 20
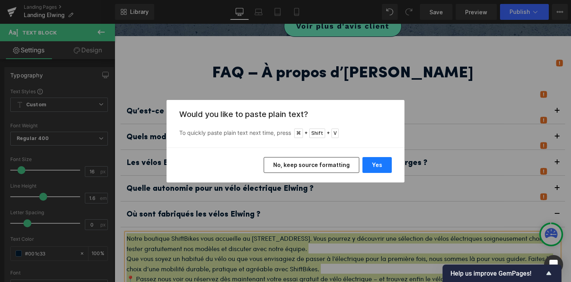
click at [369, 166] on button "Yes" at bounding box center [376, 165] width 29 height 16
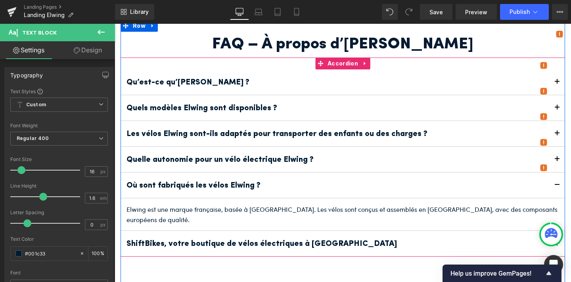
scroll to position [1237, 0]
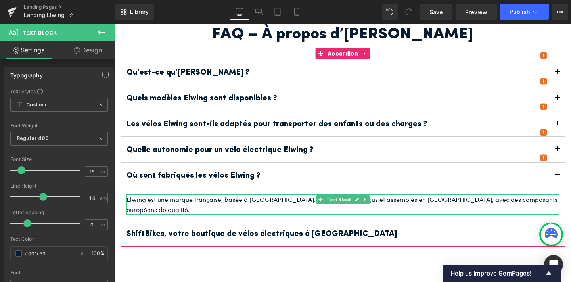
click at [407, 194] on p "Elwing est une marque française, basée à [GEOGRAPHIC_DATA]. Les vélos sont conç…" at bounding box center [342, 204] width 432 height 20
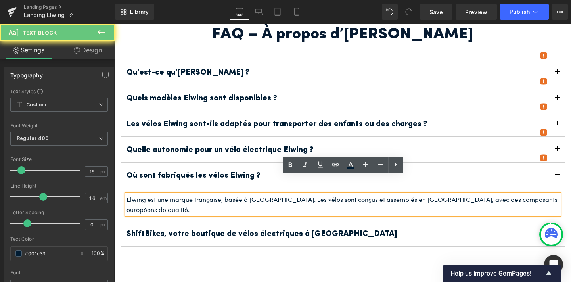
click at [410, 194] on p "Elwing est une marque française, basée à [GEOGRAPHIC_DATA]. Les vélos sont conç…" at bounding box center [342, 204] width 432 height 20
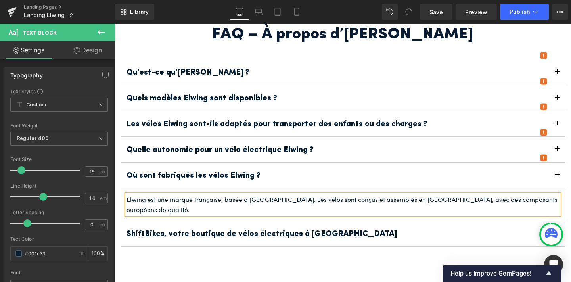
click at [509, 194] on p "Elwing est une marque française, basée à [GEOGRAPHIC_DATA]. Les vélos sont conç…" at bounding box center [342, 204] width 432 height 20
click at [559, 221] on button "button" at bounding box center [557, 233] width 16 height 25
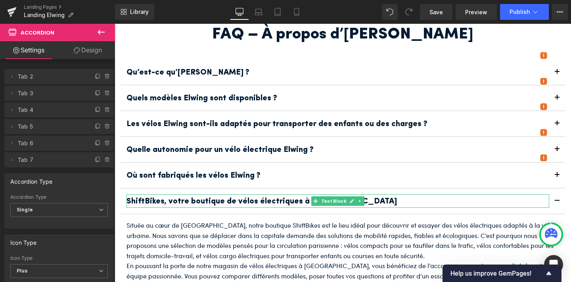
click at [250, 197] on b "ShiftBikes, votre boutique de vélos électriques à [GEOGRAPHIC_DATA]" at bounding box center [261, 201] width 270 height 8
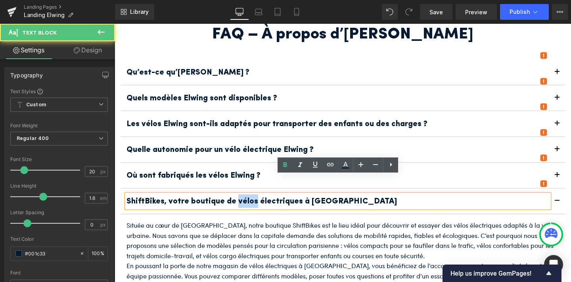
click at [250, 197] on b "ShiftBikes, votre boutique de vélos électriques à [GEOGRAPHIC_DATA]" at bounding box center [261, 201] width 270 height 8
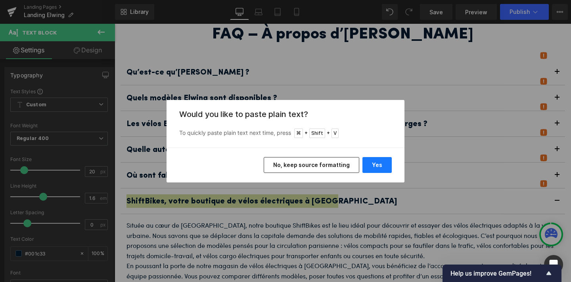
click at [382, 167] on button "Yes" at bounding box center [376, 165] width 29 height 16
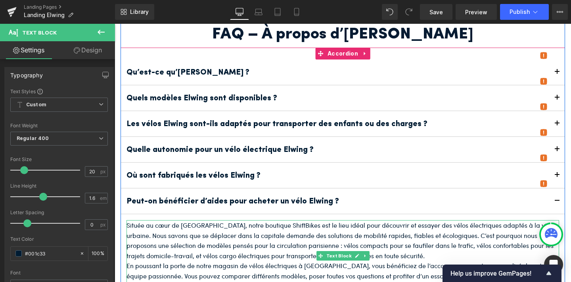
click at [258, 220] on p "Située au cœur de [GEOGRAPHIC_DATA], notre boutique ShiftBikes est le lieu idéa…" at bounding box center [342, 240] width 432 height 40
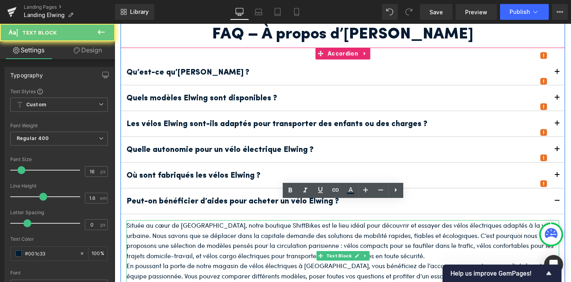
click at [258, 220] on p "Située au cœur de [GEOGRAPHIC_DATA], notre boutique ShiftBikes est le lieu idéa…" at bounding box center [342, 240] width 432 height 40
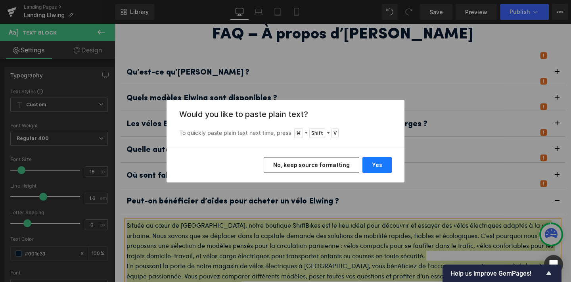
click at [374, 165] on button "Yes" at bounding box center [376, 165] width 29 height 16
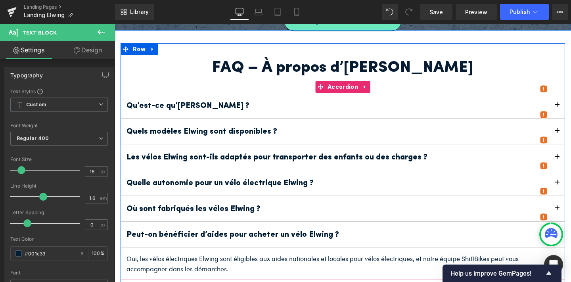
scroll to position [1202, 0]
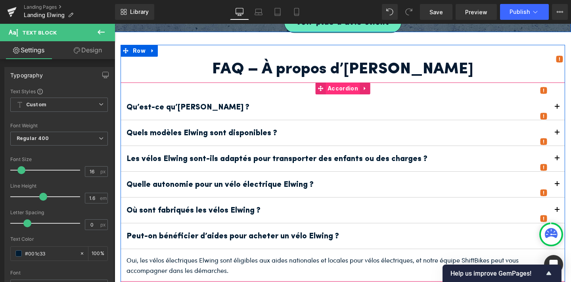
click at [340, 82] on span "Accordion" at bounding box center [342, 88] width 34 height 12
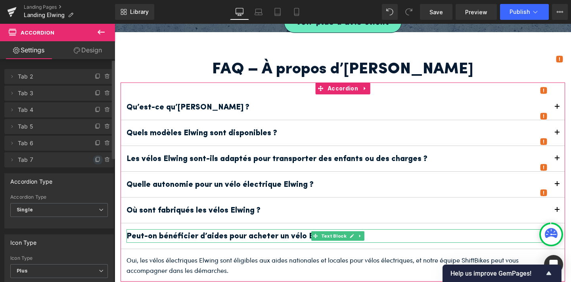
click at [96, 158] on icon at bounding box center [97, 159] width 3 height 4
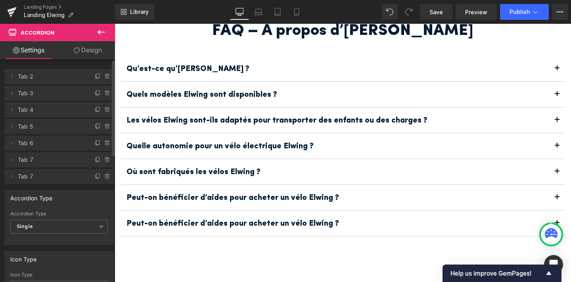
scroll to position [1244, 0]
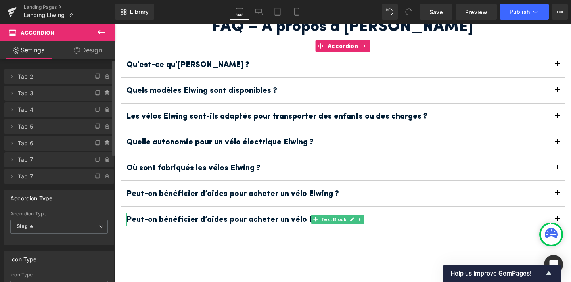
click at [246, 216] on b "Peut-on bénéficier d’aides pour acheter un vélo Elwing ?" at bounding box center [232, 220] width 212 height 8
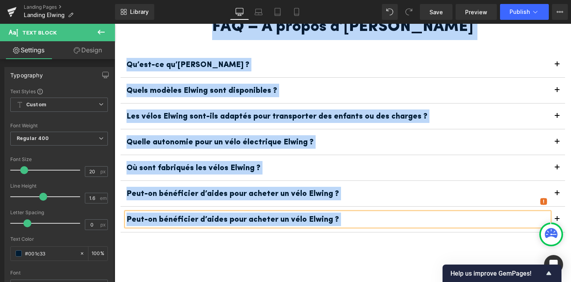
click at [367, 212] on p "Peut-on bénéficier d’aides pour acheter un vélo Elwing ?" at bounding box center [337, 218] width 422 height 13
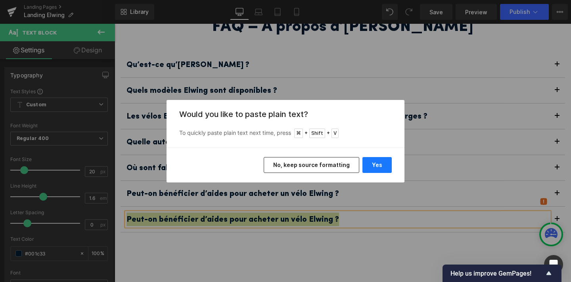
click at [375, 162] on button "Yes" at bounding box center [376, 165] width 29 height 16
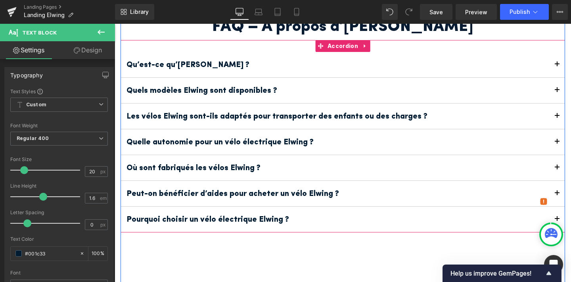
click at [557, 206] on button "button" at bounding box center [557, 218] width 16 height 25
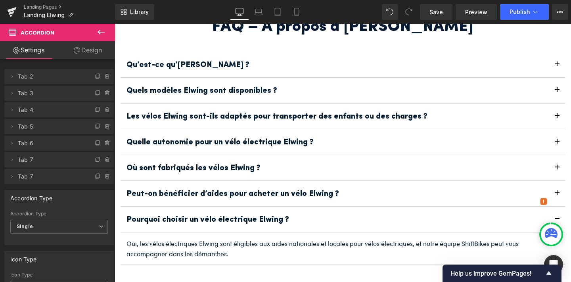
click at [296, 238] on p "Oui, les vélos électriques Elwing sont éligibles aux aides nationales et locale…" at bounding box center [342, 248] width 432 height 20
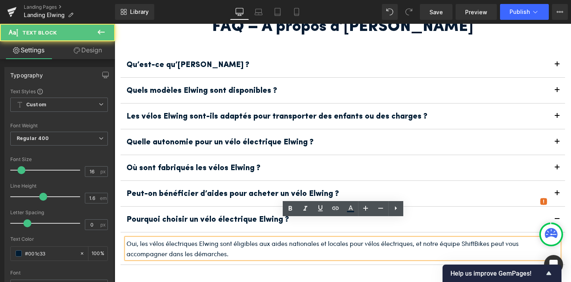
click at [296, 238] on p "Oui, les vélos électriques Elwing sont éligibles aux aides nationales et locale…" at bounding box center [342, 248] width 432 height 20
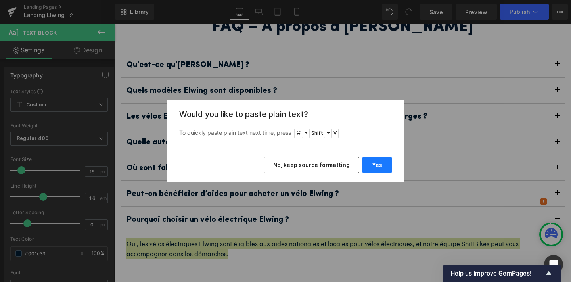
click at [369, 165] on button "Yes" at bounding box center [376, 165] width 29 height 16
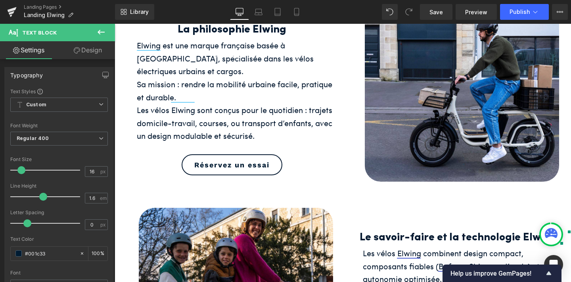
scroll to position [0, 0]
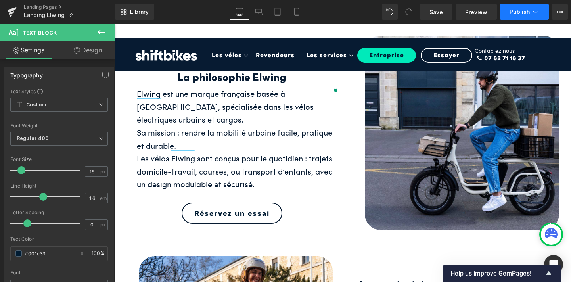
click at [514, 17] on button "Publish" at bounding box center [524, 12] width 49 height 16
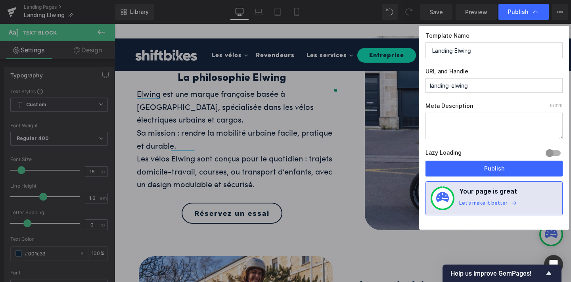
drag, startPoint x: 481, startPoint y: 89, endPoint x: 415, endPoint y: 85, distance: 65.9
click at [415, 85] on div "Publish Template Name Landing Elwing URL and Handle landing-elwing Meta Descrip…" at bounding box center [285, 141] width 571 height 282
paste input "Elwing – Vélos électriques urbains et cargos français | ShiftBikes"
type input "elwing-–-vélos-électriques-urbains-et-cargos-français--shiftbikes"
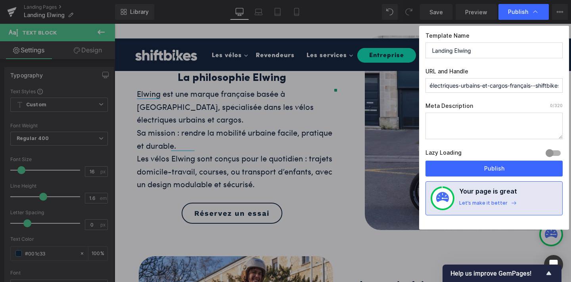
scroll to position [0, 0]
drag, startPoint x: 474, startPoint y: 47, endPoint x: 420, endPoint y: 49, distance: 54.3
click at [420, 49] on div "Template Name Landing Elwing URL and Handle elwing-–-vélos-électriques-urbains-…" at bounding box center [494, 128] width 150 height 204
paste input "Elwing – Vélos électriques urbains et cargos français | ShiftBikes"
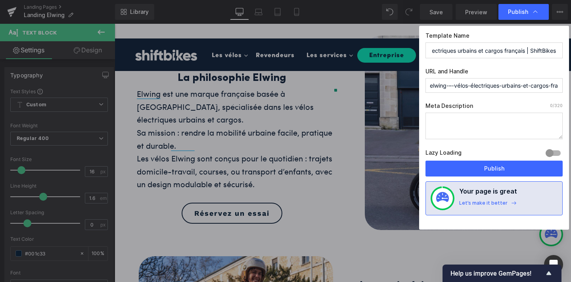
type input "Elwing – Vélos électriques urbains et cargos français | ShiftBikes"
click at [440, 126] on textarea at bounding box center [493, 126] width 137 height 27
paste textarea "Découvrez la marque française Elwing sur ShiftBikes : vélos électriques urbains…"
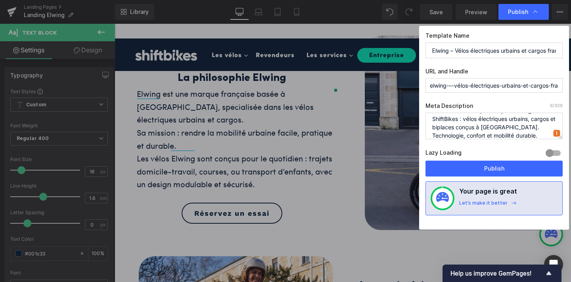
scroll to position [11, 0]
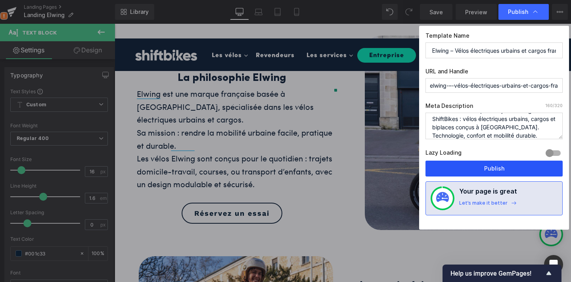
type textarea "Découvrez la marque française Elwing sur ShiftBikes : vélos électriques urbains…"
click at [449, 168] on button "Publish" at bounding box center [493, 168] width 137 height 16
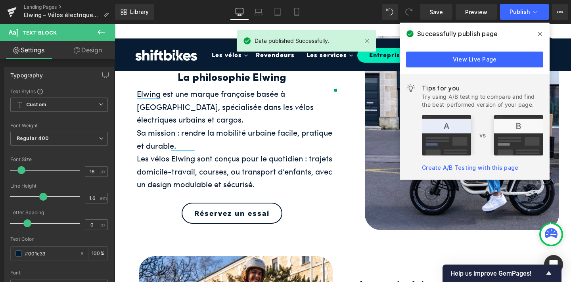
click at [538, 33] on icon at bounding box center [540, 34] width 4 height 6
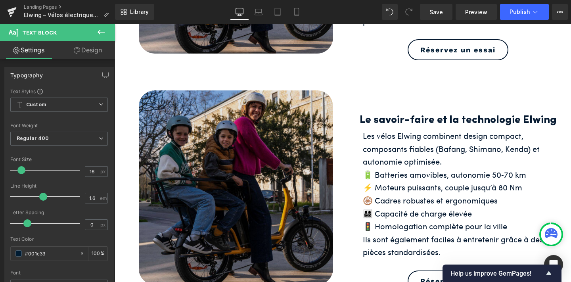
scroll to position [409, 0]
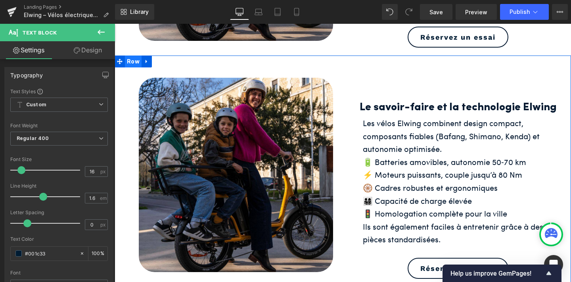
click at [135, 59] on span "Row" at bounding box center [133, 61] width 17 height 12
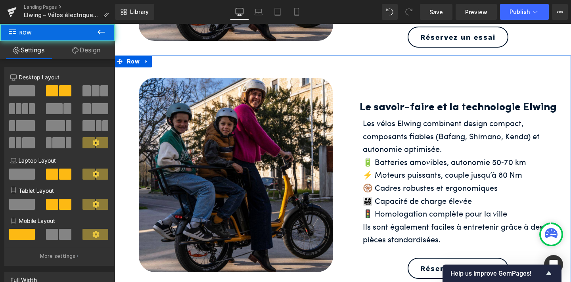
click at [88, 52] on link "Design" at bounding box center [85, 50] width 57 height 18
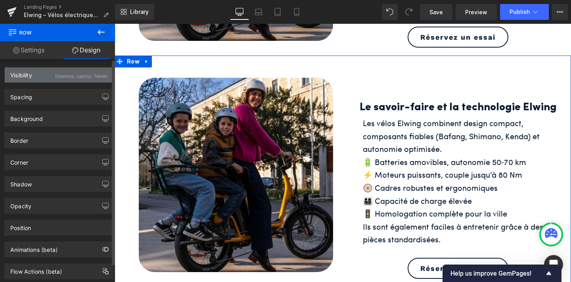
click at [83, 78] on div "(Desktop, Laptop, Tablet)" at bounding box center [81, 73] width 53 height 13
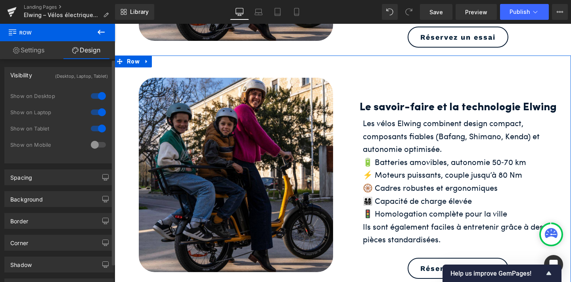
click at [97, 145] on div at bounding box center [98, 144] width 19 height 13
click at [97, 126] on div at bounding box center [98, 128] width 19 height 13
click at [97, 116] on div at bounding box center [98, 112] width 19 height 13
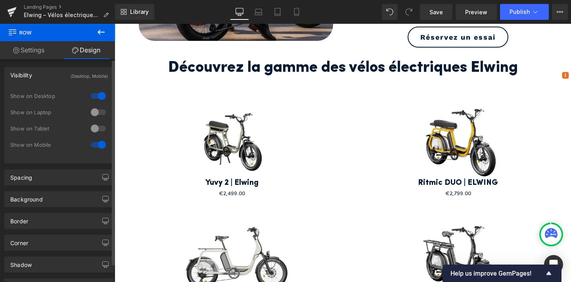
click at [97, 101] on div at bounding box center [98, 96] width 19 height 13
click at [299, 9] on icon at bounding box center [296, 12] width 8 height 8
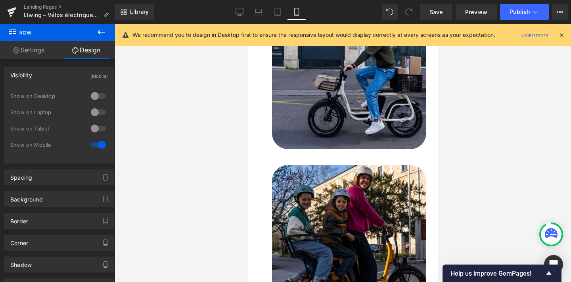
scroll to position [242, 0]
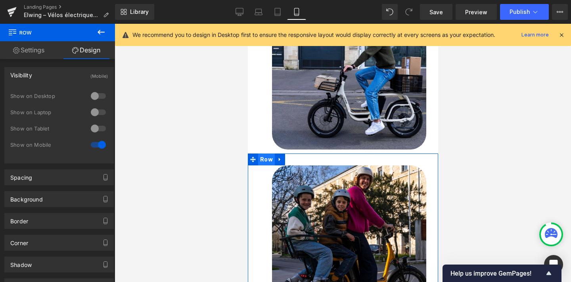
click at [263, 159] on span "Row" at bounding box center [266, 159] width 17 height 12
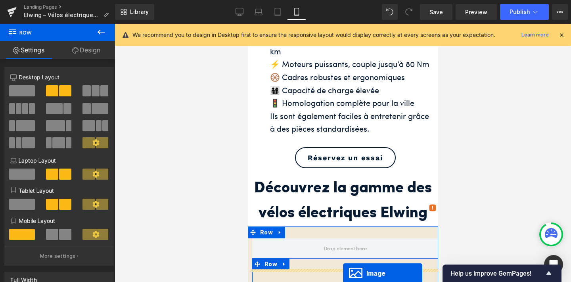
scroll to position [509, 0]
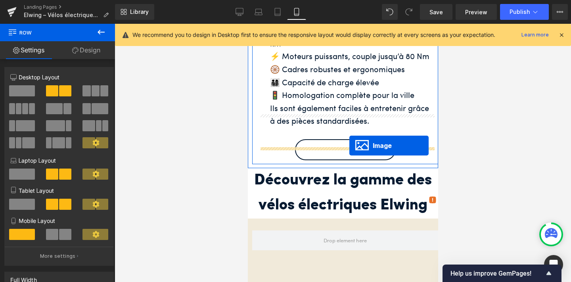
drag, startPoint x: 335, startPoint y: 143, endPoint x: 349, endPoint y: 145, distance: 14.1
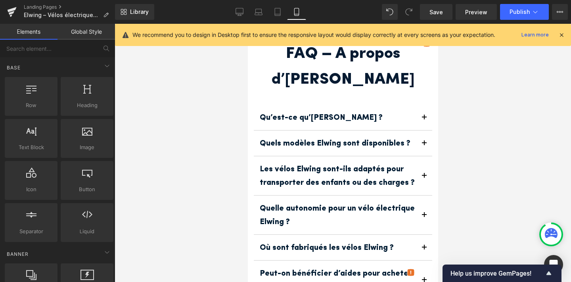
scroll to position [1961, 0]
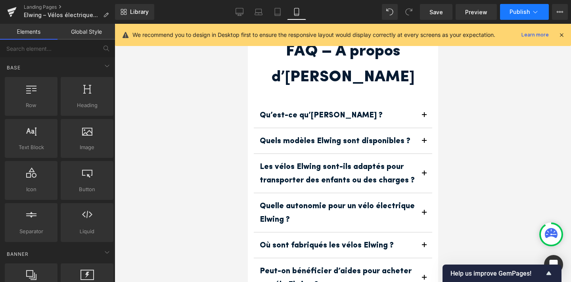
click at [511, 6] on button "Publish" at bounding box center [524, 12] width 49 height 16
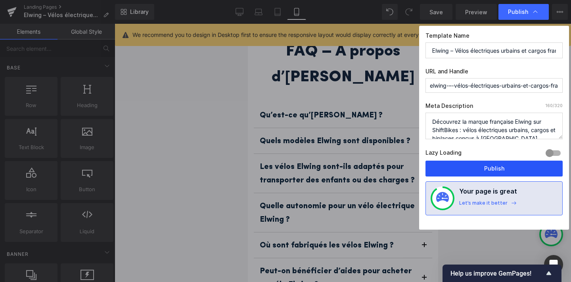
click at [477, 166] on button "Publish" at bounding box center [493, 168] width 137 height 16
